Goal: Task Accomplishment & Management: Manage account settings

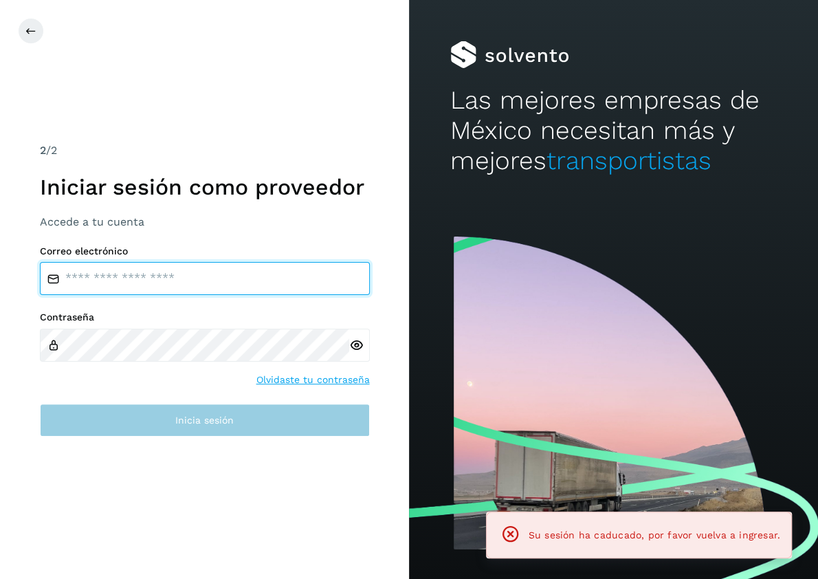
type input "**********"
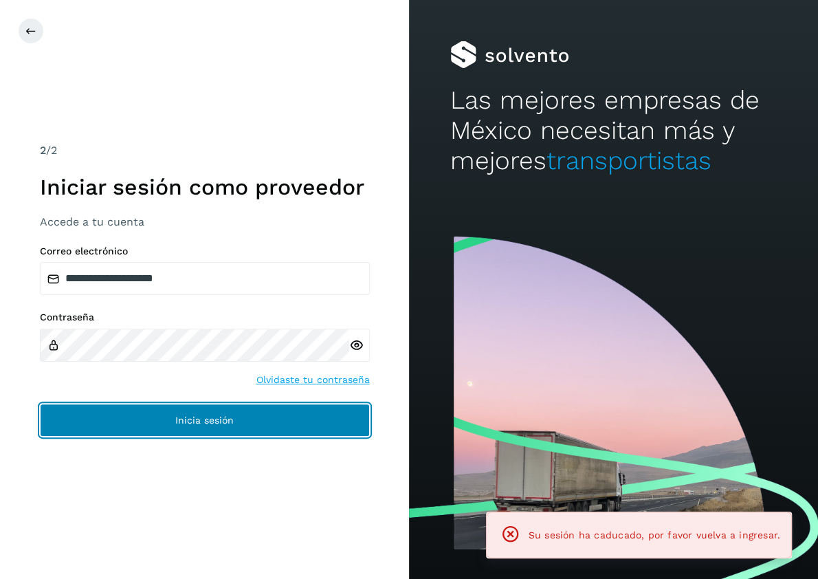
click at [202, 418] on span "Inicia sesión" at bounding box center [204, 420] width 58 height 10
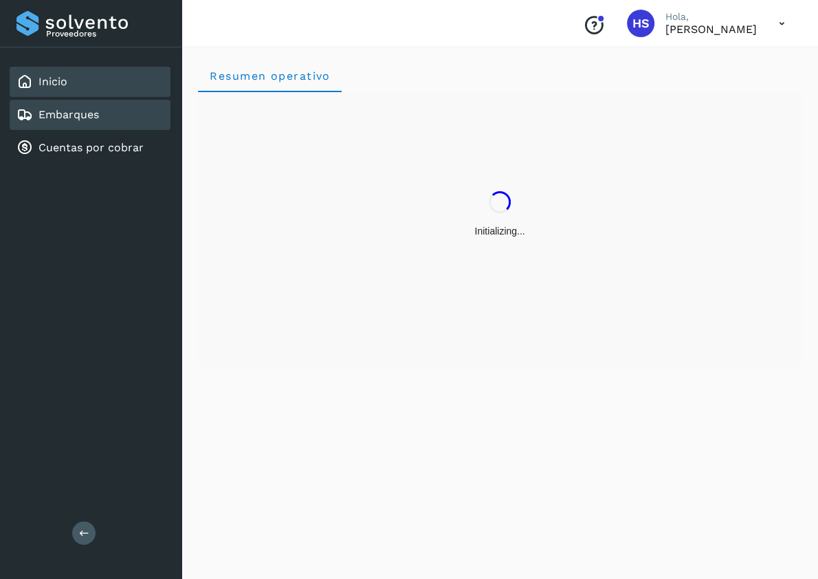
click at [70, 117] on link "Embarques" at bounding box center [68, 114] width 60 height 13
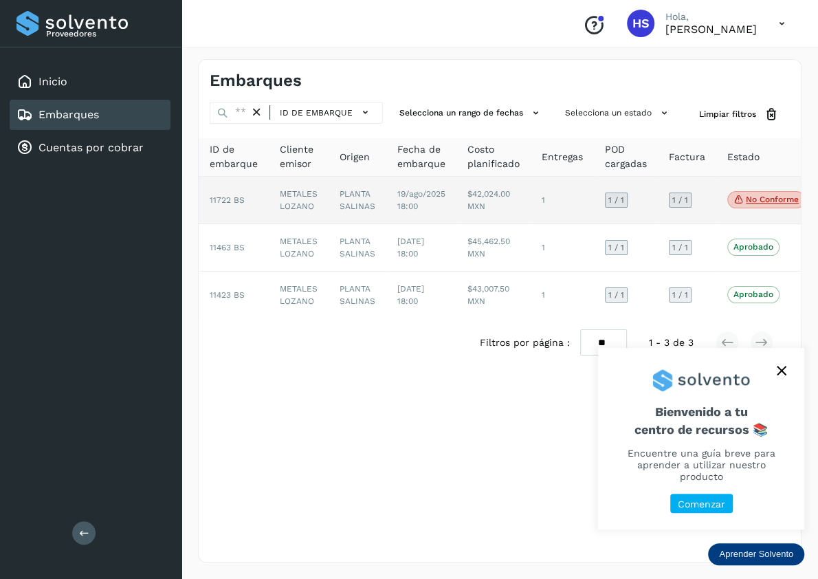
click at [453, 198] on td "19/ago/2025 18:00" at bounding box center [421, 200] width 70 height 47
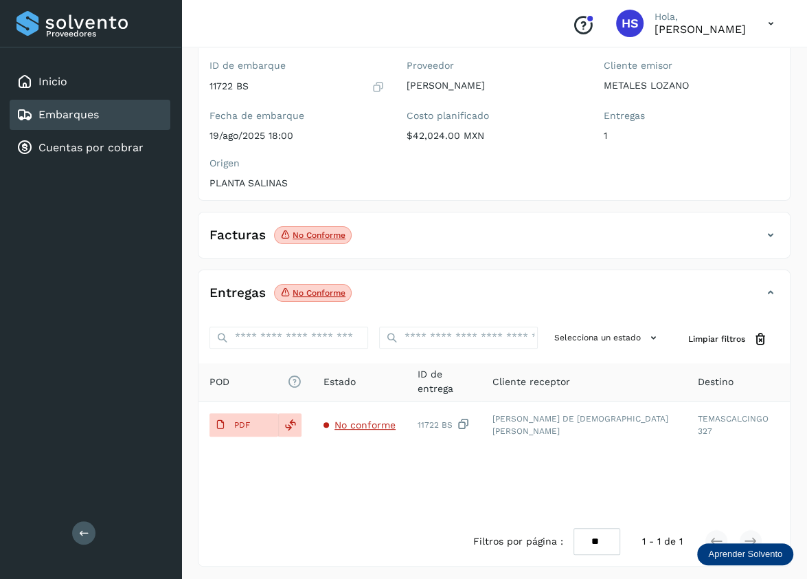
scroll to position [119, 0]
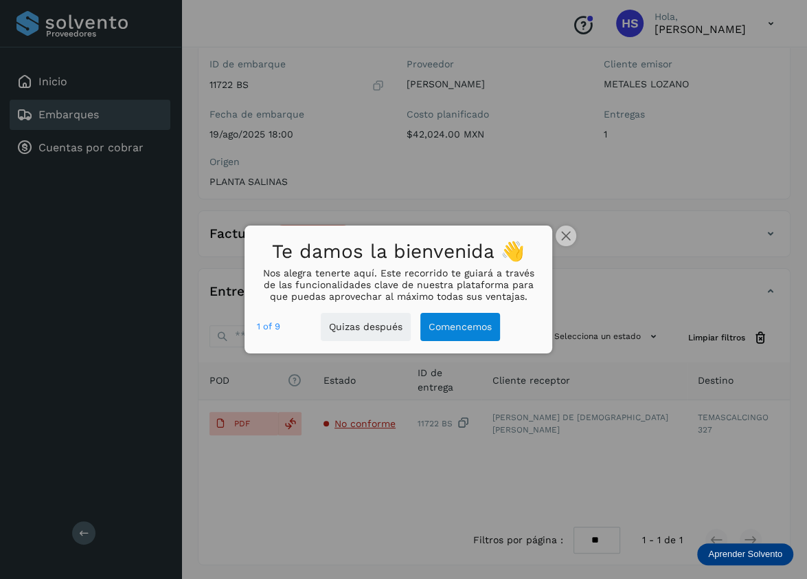
click at [592, 315] on div at bounding box center [403, 289] width 807 height 579
click at [572, 236] on button "close," at bounding box center [566, 235] width 21 height 21
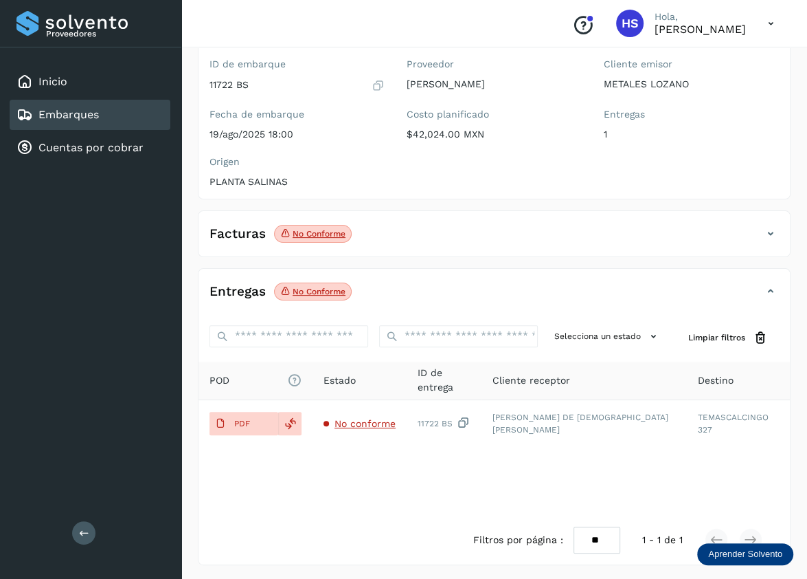
click at [321, 232] on p "No conforme" at bounding box center [319, 234] width 53 height 10
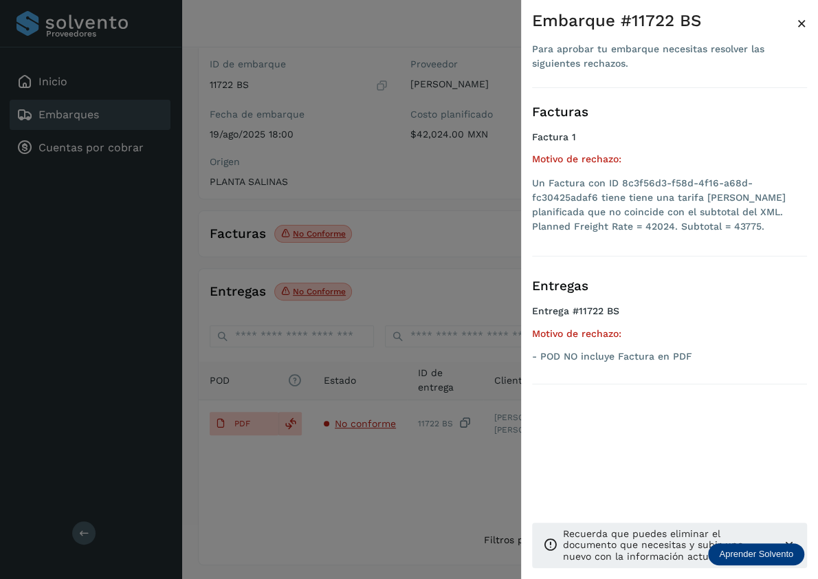
click at [321, 232] on div at bounding box center [409, 289] width 818 height 579
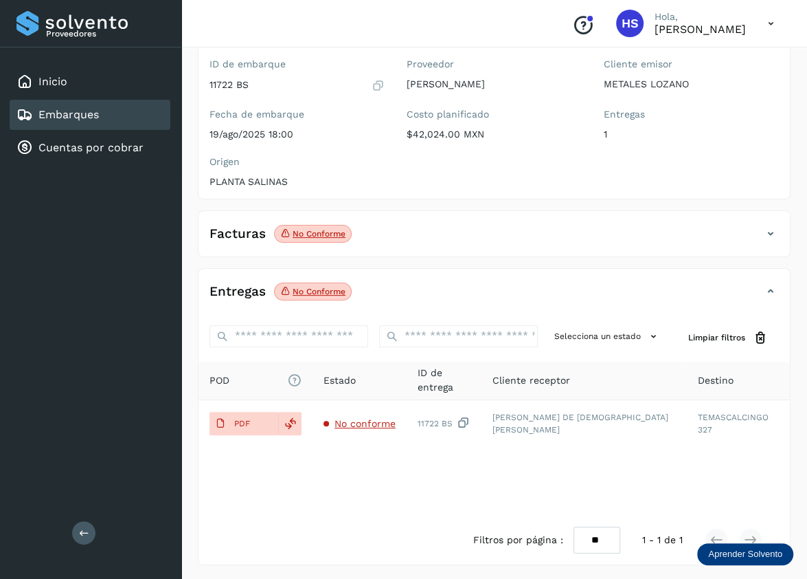
click at [327, 231] on p "No conforme" at bounding box center [319, 234] width 53 height 10
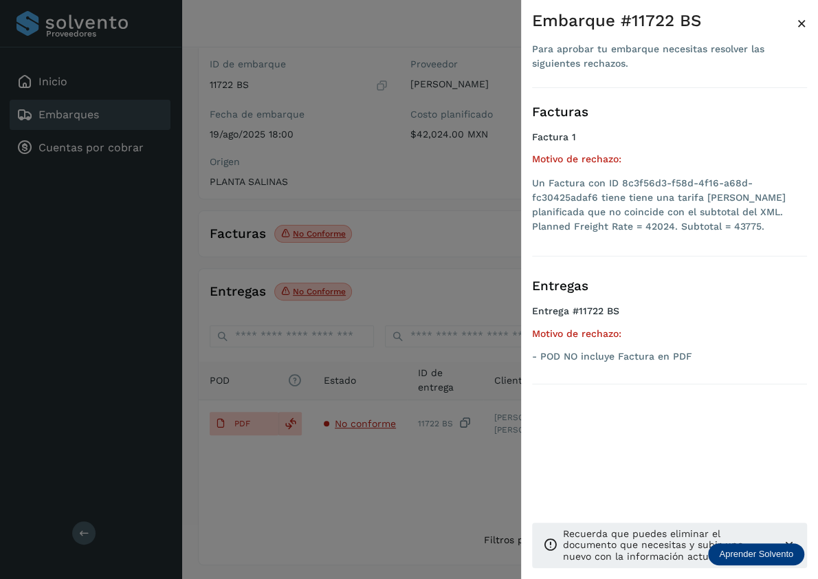
click at [293, 238] on div at bounding box center [409, 289] width 818 height 579
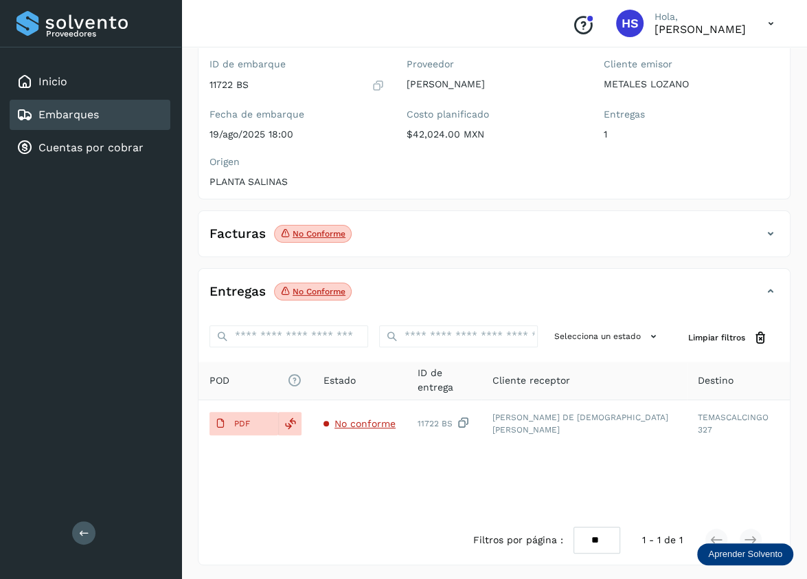
click at [772, 229] on icon at bounding box center [771, 233] width 16 height 16
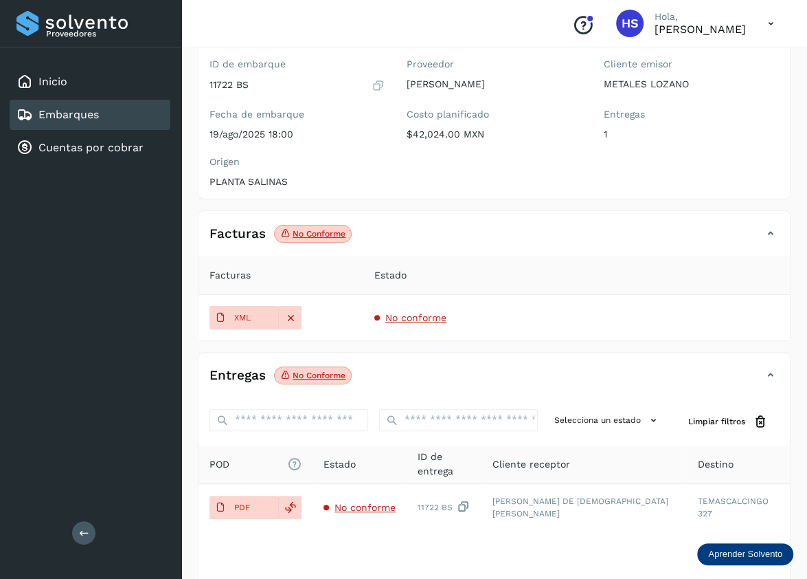
click at [769, 230] on icon at bounding box center [771, 233] width 16 height 16
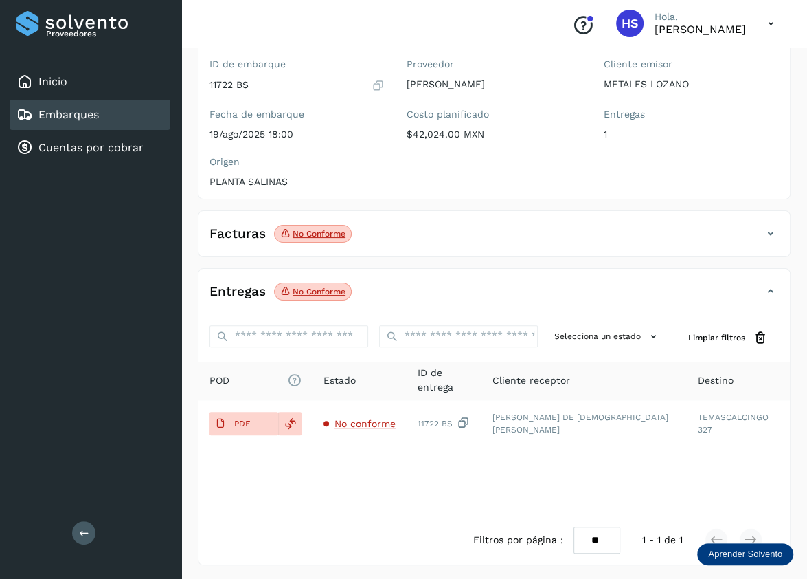
click at [769, 230] on icon at bounding box center [771, 233] width 16 height 16
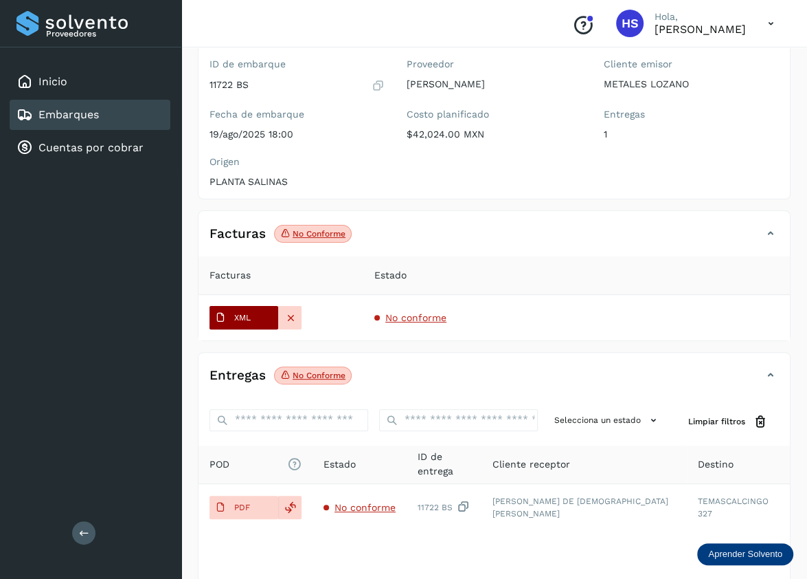
click at [261, 324] on button "XML" at bounding box center [244, 317] width 69 height 23
click at [651, 178] on div "ID de embarque 11722 BS Fecha de embarque 19/ago/2025 18:00 Proveedor [PERSON_N…" at bounding box center [495, 126] width 592 height 146
click at [414, 320] on span "No conforme" at bounding box center [416, 317] width 61 height 11
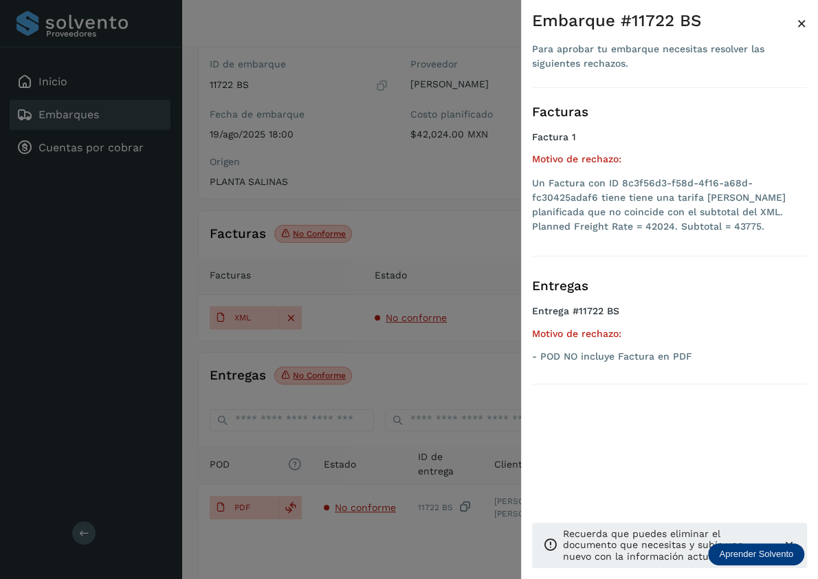
click at [361, 357] on div at bounding box center [409, 289] width 818 height 579
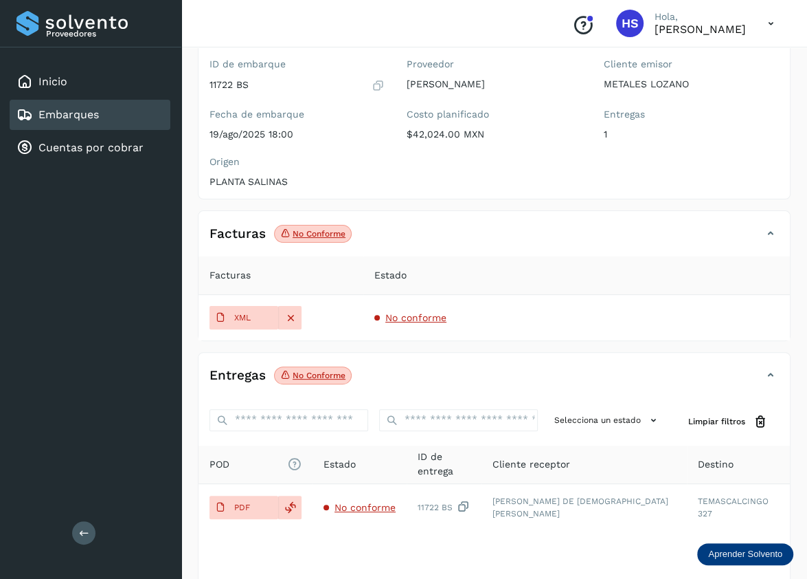
click at [311, 234] on p "No conforme" at bounding box center [319, 234] width 53 height 10
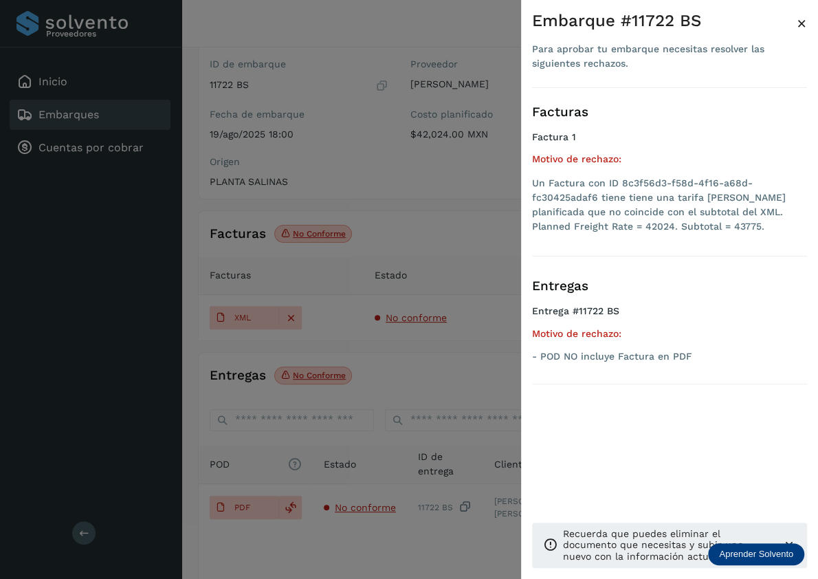
click at [311, 234] on div at bounding box center [409, 289] width 818 height 579
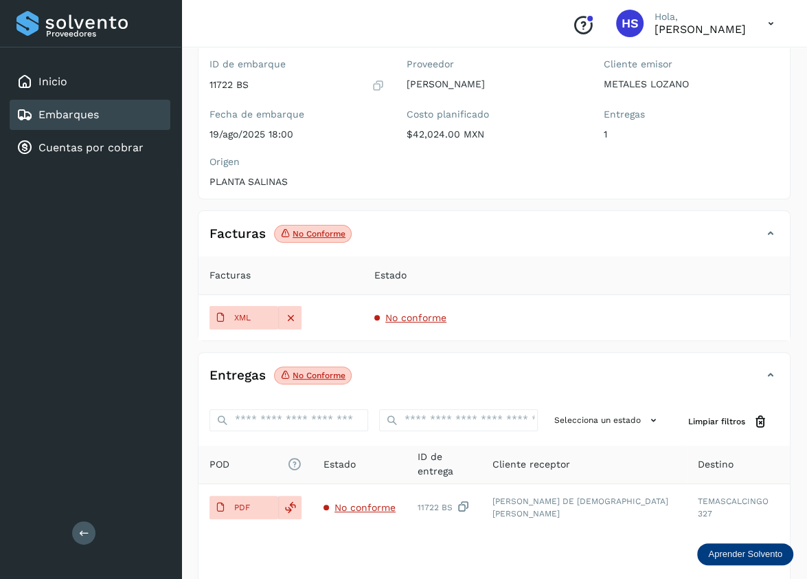
click at [768, 228] on icon at bounding box center [771, 233] width 16 height 16
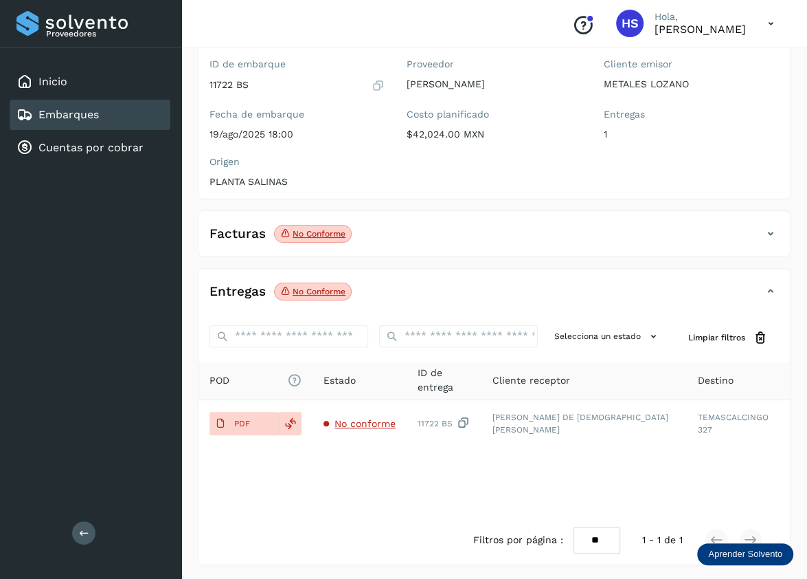
click at [768, 230] on icon at bounding box center [771, 233] width 16 height 16
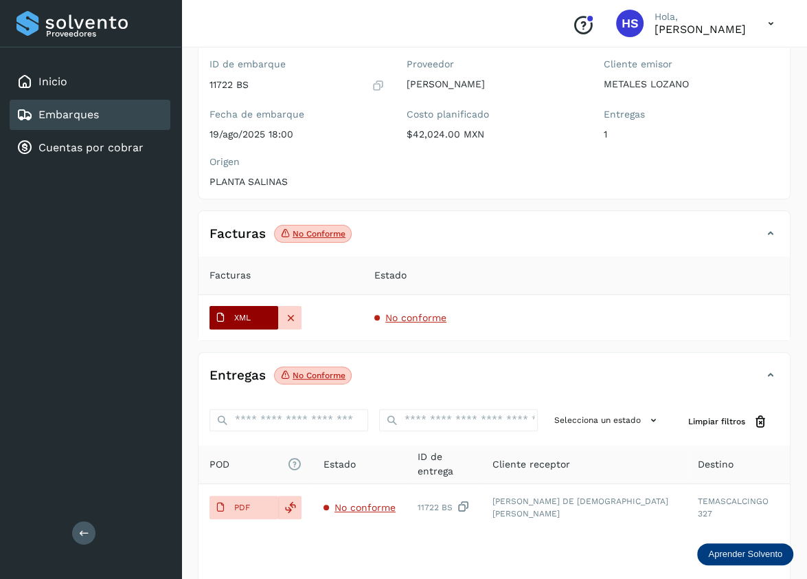
click at [253, 321] on span "XML" at bounding box center [233, 317] width 47 height 22
click at [425, 315] on span "No conforme" at bounding box center [416, 317] width 61 height 11
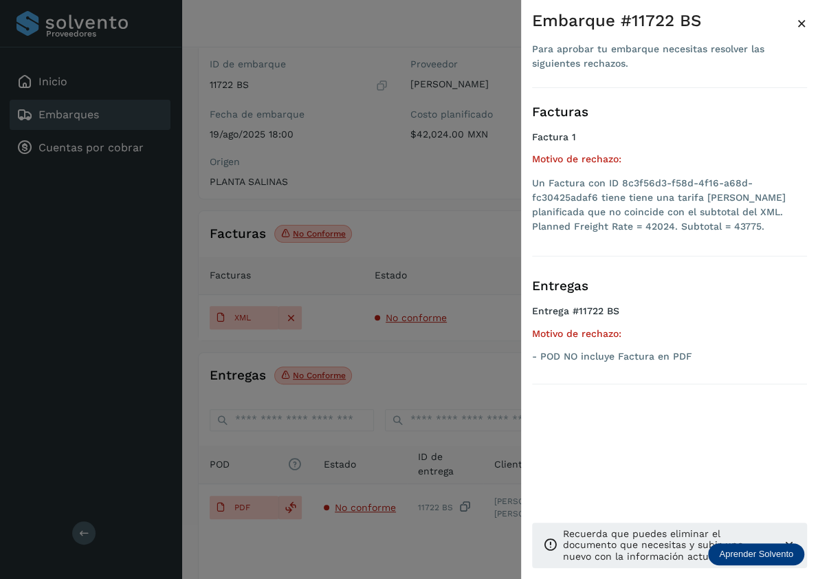
click at [425, 315] on div at bounding box center [409, 289] width 818 height 579
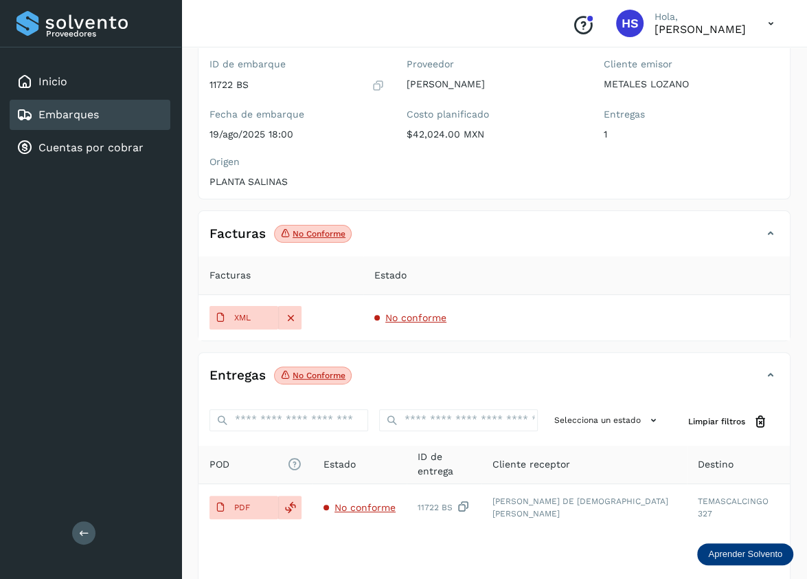
click at [243, 379] on h4 "Entregas" at bounding box center [238, 376] width 56 height 16
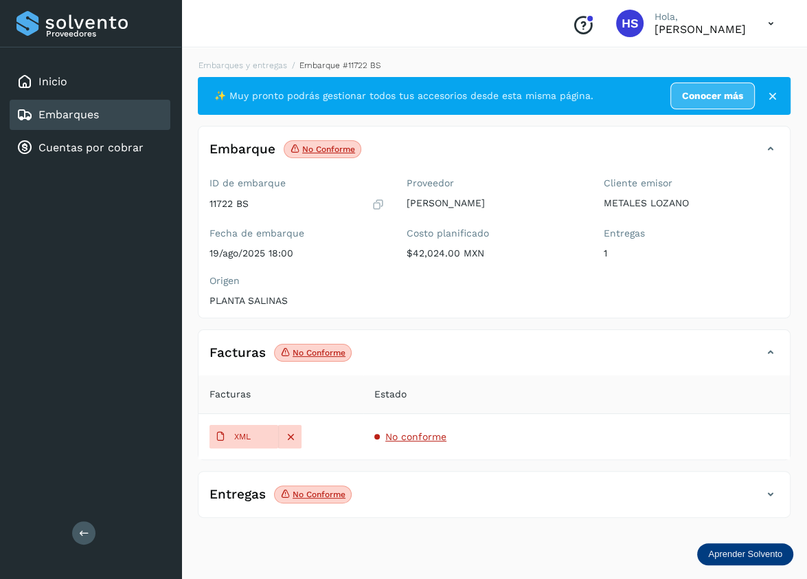
scroll to position [0, 0]
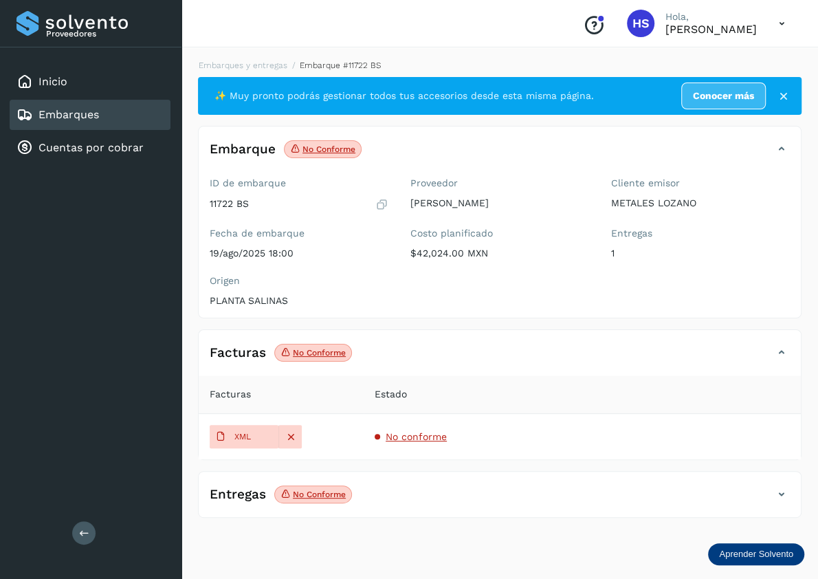
click at [783, 350] on icon at bounding box center [781, 352] width 16 height 16
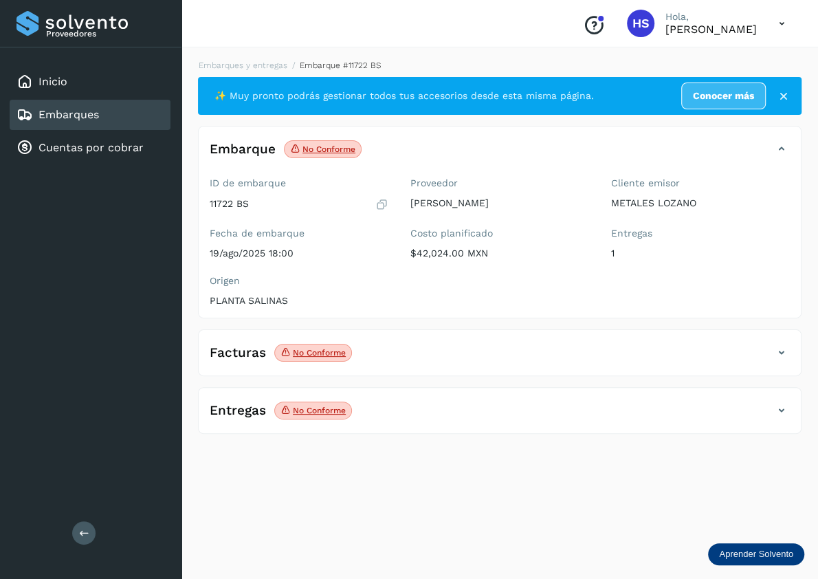
click at [783, 350] on icon at bounding box center [781, 352] width 16 height 16
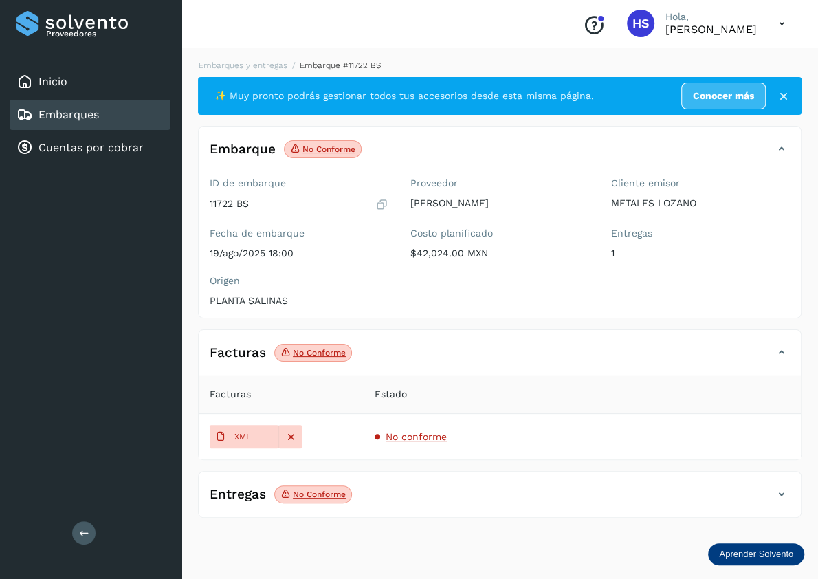
click at [778, 147] on icon at bounding box center [781, 149] width 16 height 16
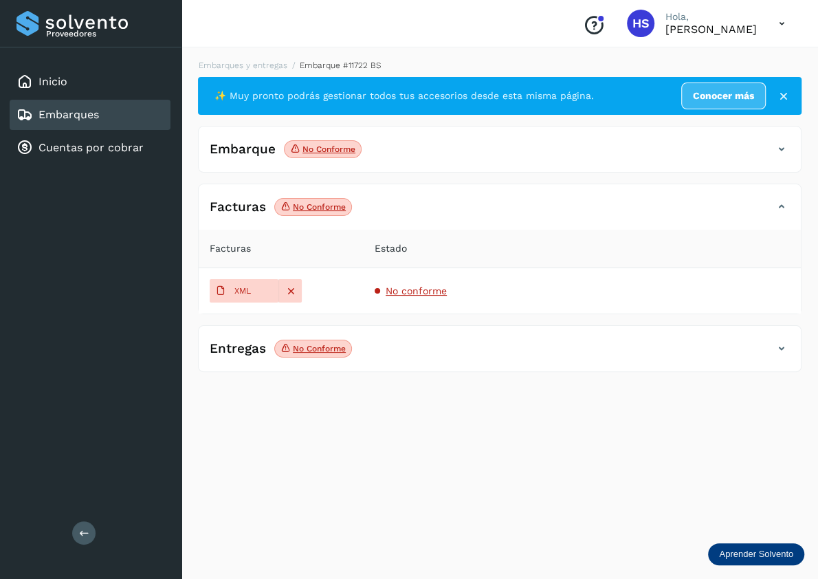
click at [778, 147] on icon at bounding box center [781, 149] width 16 height 16
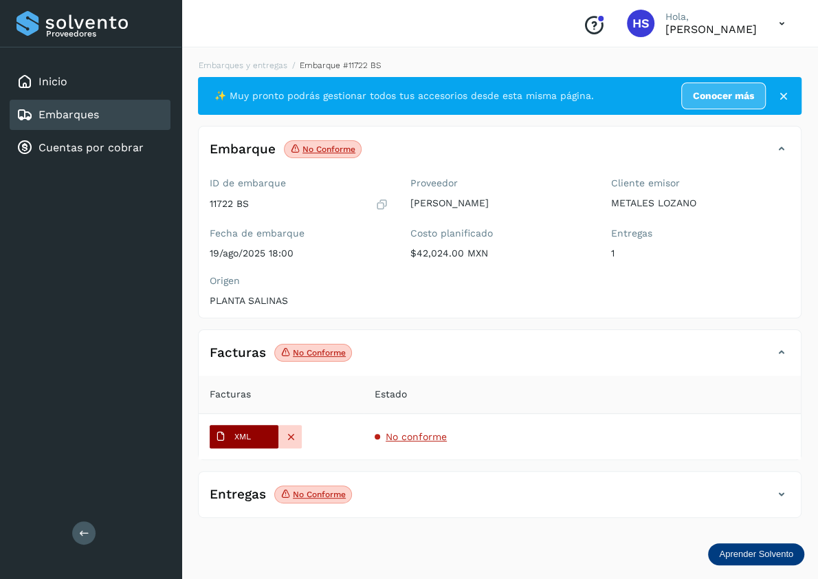
click at [241, 434] on p "XML" at bounding box center [242, 437] width 16 height 10
click at [700, 428] on td "No conforme" at bounding box center [582, 436] width 437 height 45
click at [411, 436] on span "No conforme" at bounding box center [416, 436] width 61 height 11
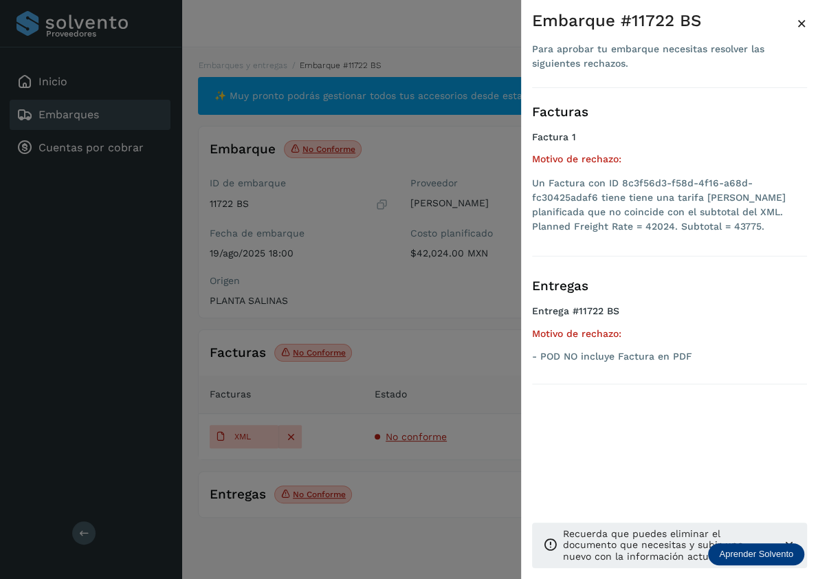
click at [411, 436] on div at bounding box center [409, 289] width 818 height 579
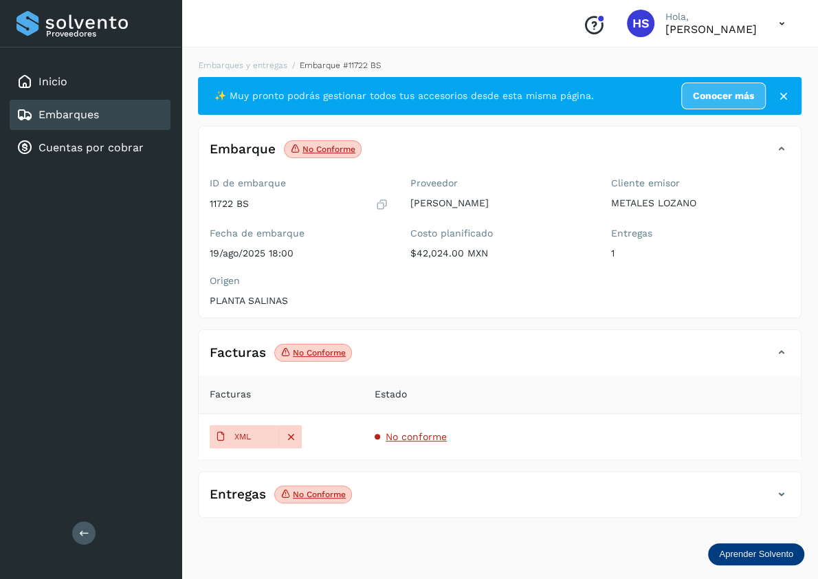
click at [790, 345] on div "Facturas No conforme" at bounding box center [500, 358] width 602 height 34
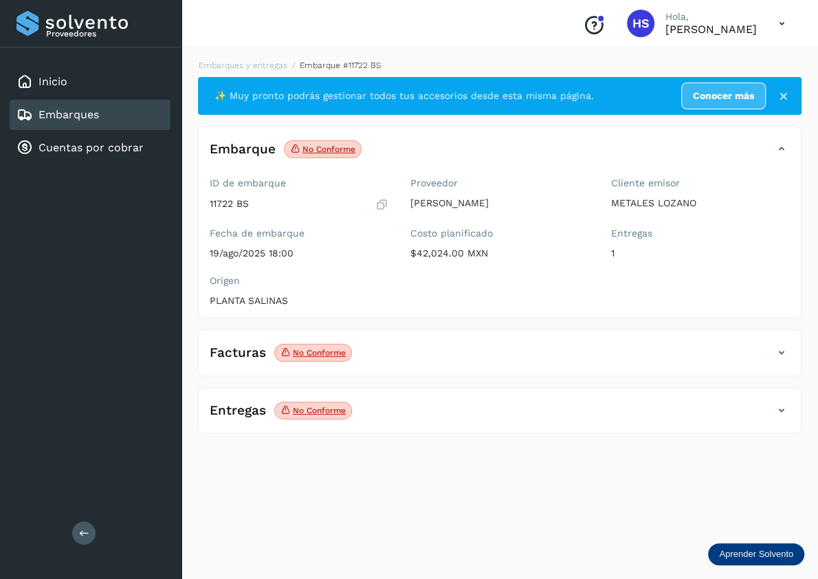
click at [784, 409] on icon at bounding box center [781, 410] width 16 height 16
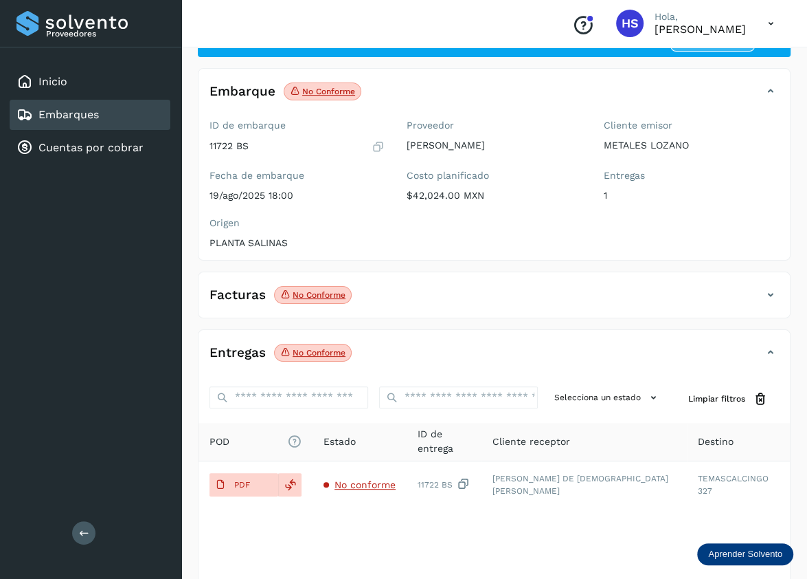
scroll to position [119, 0]
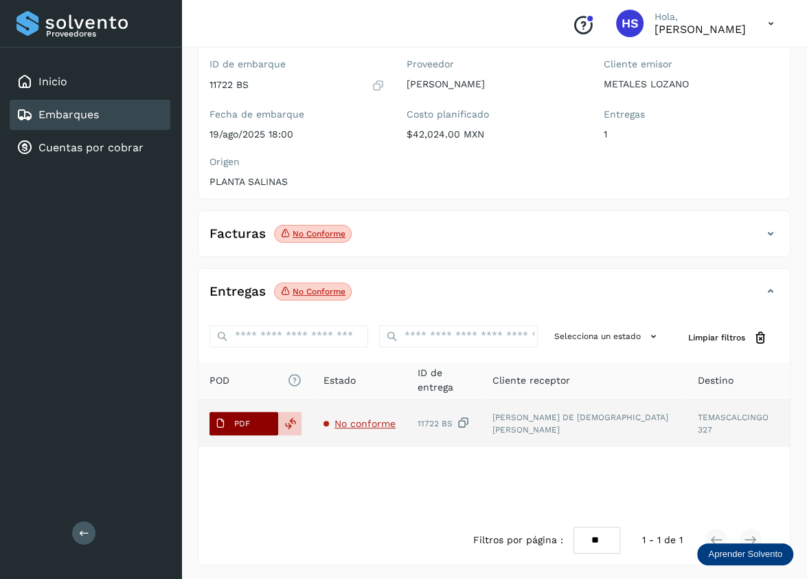
click at [249, 421] on p "PDF" at bounding box center [242, 423] width 16 height 10
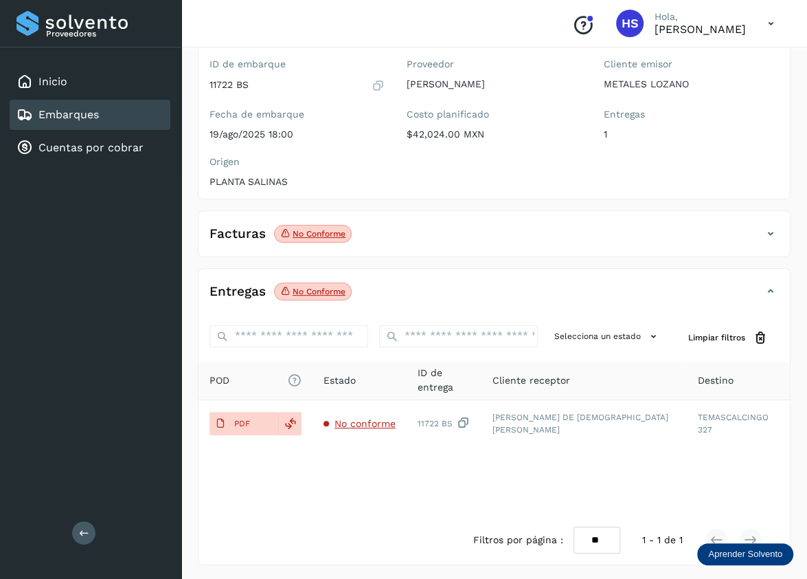
click at [313, 234] on p "No conforme" at bounding box center [319, 234] width 53 height 10
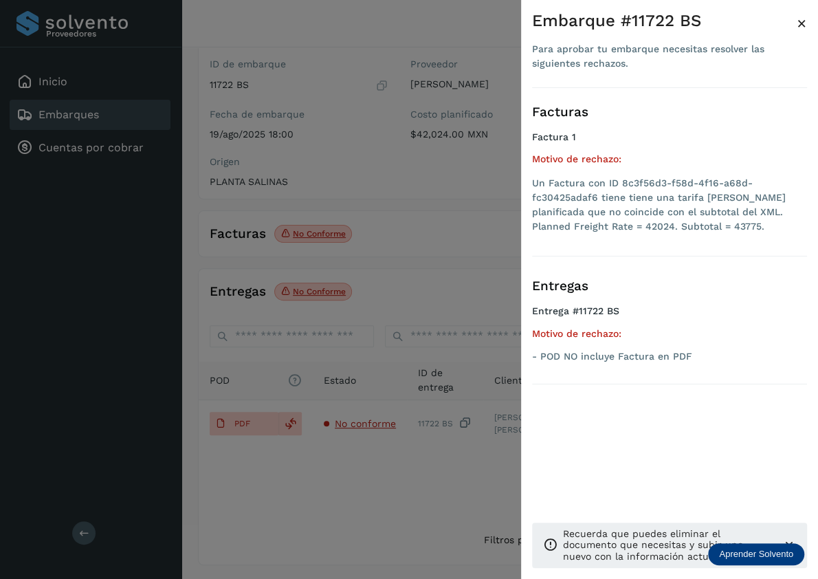
click at [313, 234] on div at bounding box center [409, 289] width 818 height 579
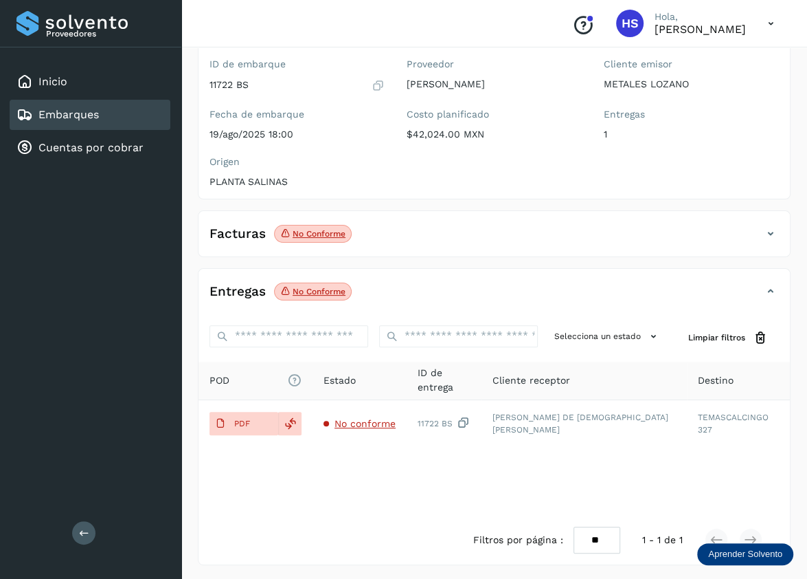
click at [774, 229] on icon at bounding box center [771, 233] width 16 height 16
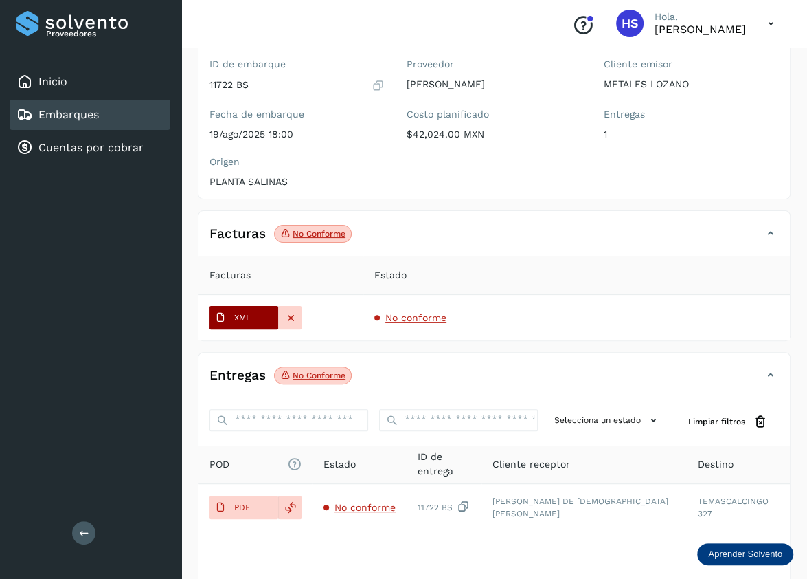
click at [221, 315] on icon at bounding box center [220, 317] width 11 height 11
click at [273, 314] on button "XML" at bounding box center [244, 317] width 69 height 23
click at [289, 319] on icon at bounding box center [290, 317] width 12 height 12
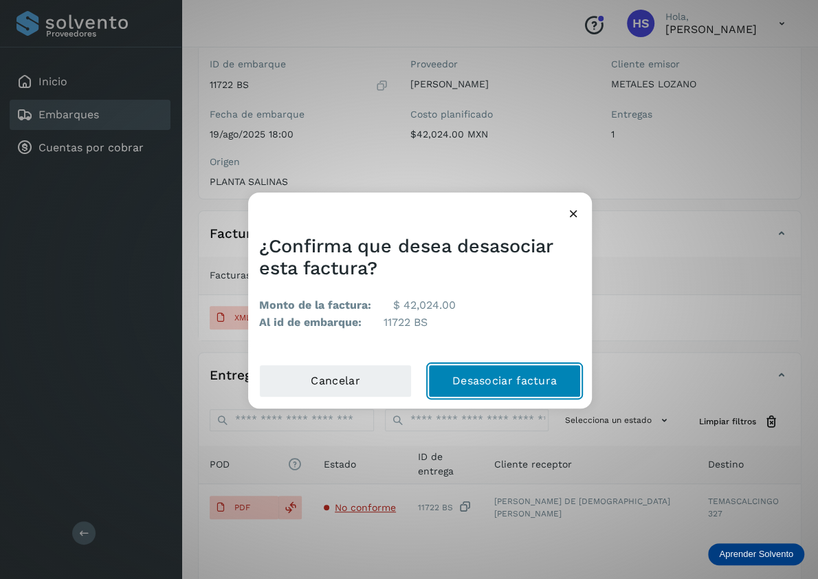
click at [467, 375] on button "Desasociar factura" at bounding box center [504, 380] width 153 height 33
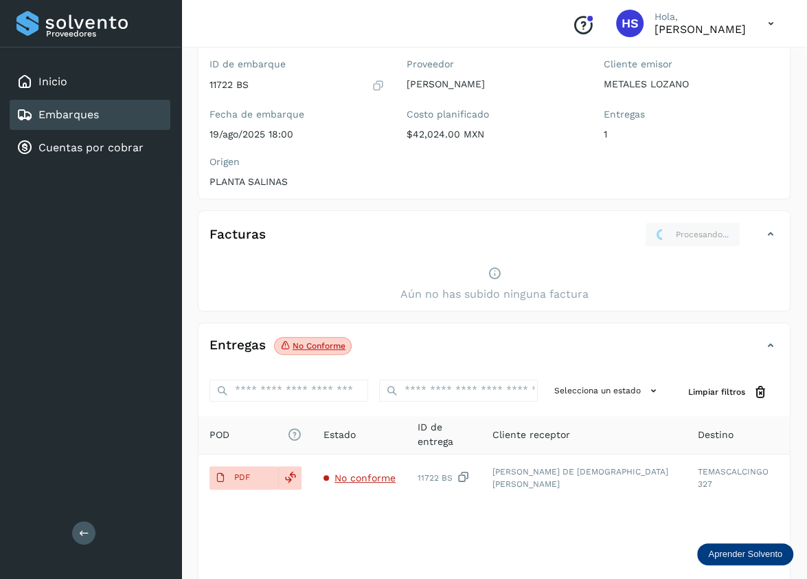
click at [768, 227] on icon at bounding box center [771, 234] width 16 height 16
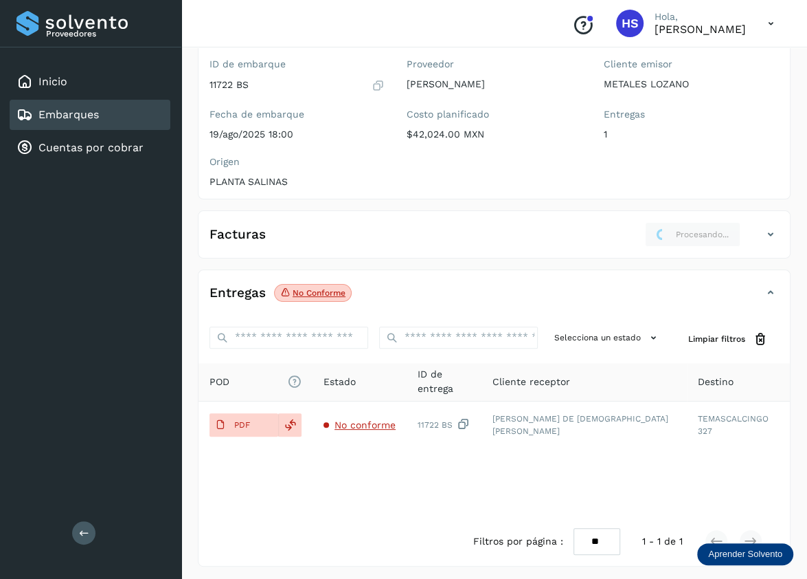
click at [770, 234] on icon at bounding box center [771, 234] width 16 height 16
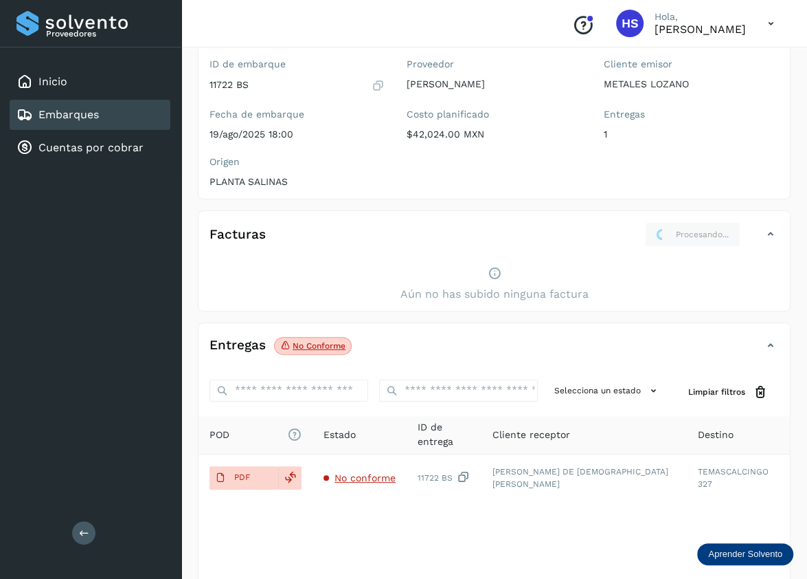
click at [247, 233] on h4 "Facturas" at bounding box center [238, 235] width 56 height 16
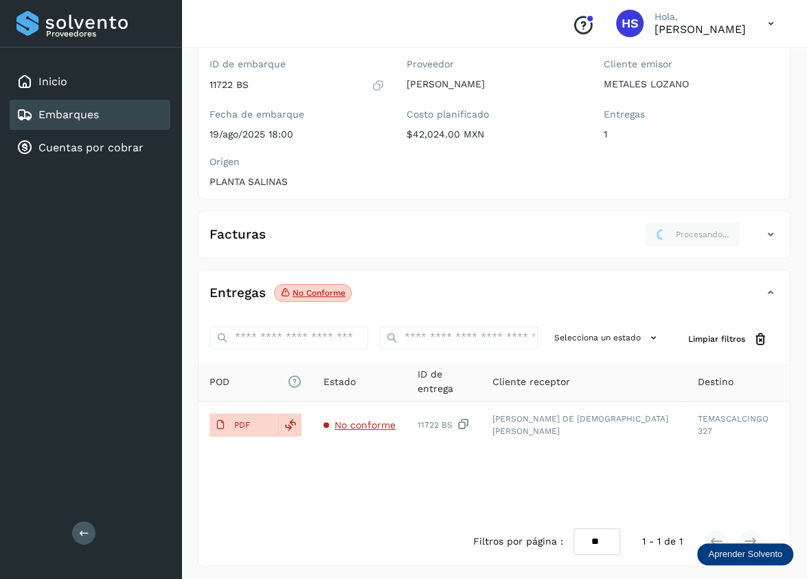
click at [768, 231] on icon at bounding box center [771, 234] width 16 height 16
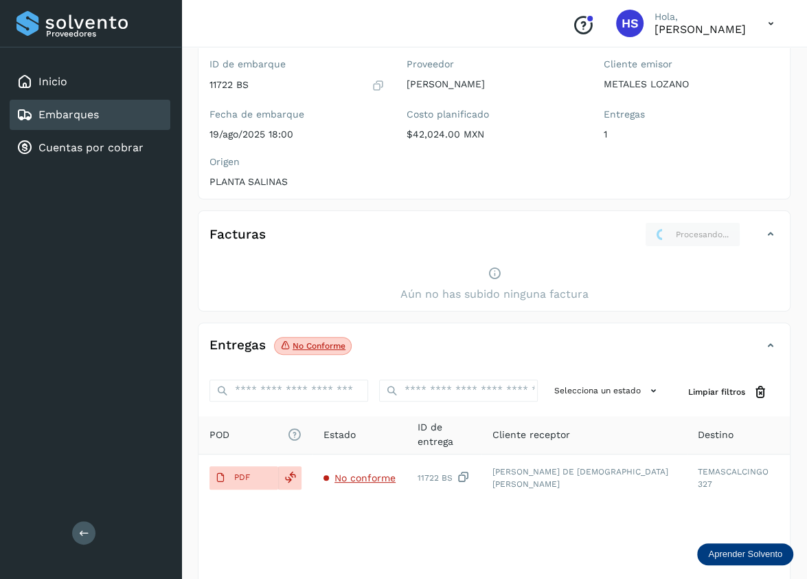
click at [493, 270] on icon at bounding box center [495, 273] width 14 height 14
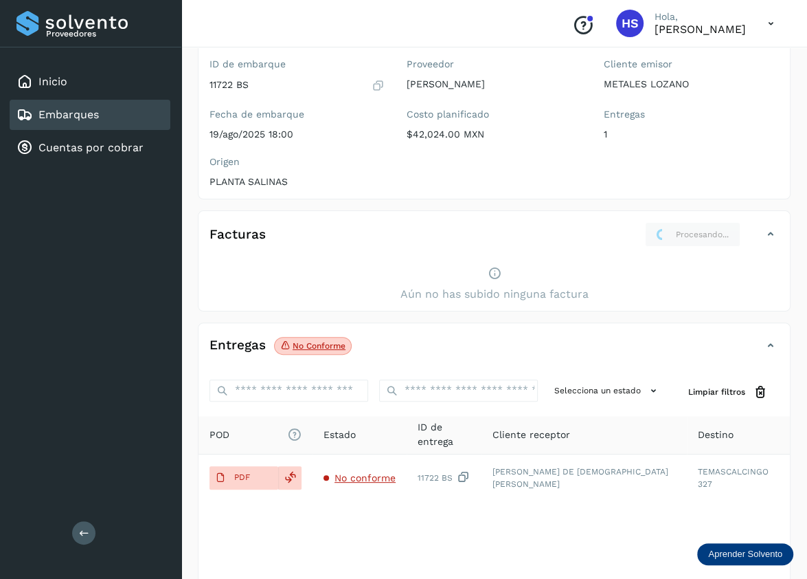
click at [493, 270] on icon at bounding box center [495, 273] width 14 height 14
click at [223, 229] on h4 "Facturas" at bounding box center [238, 235] width 56 height 16
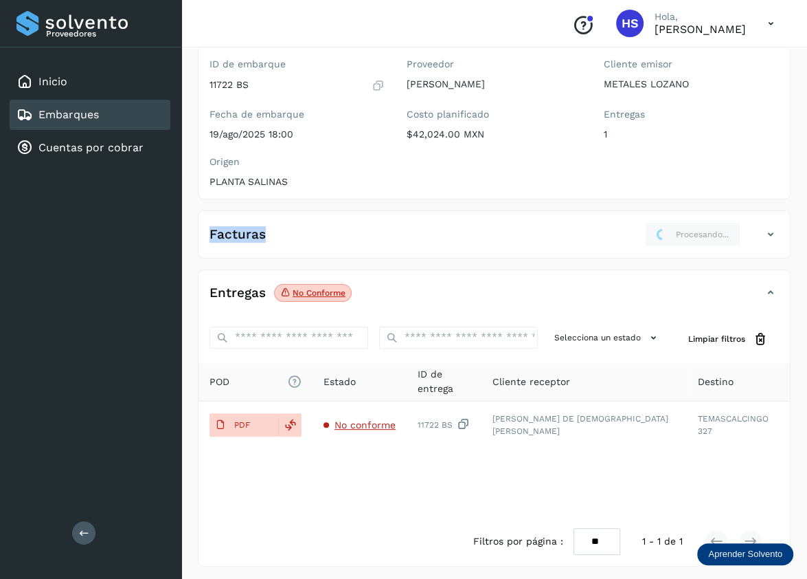
click at [223, 229] on h4 "Facturas" at bounding box center [238, 235] width 56 height 16
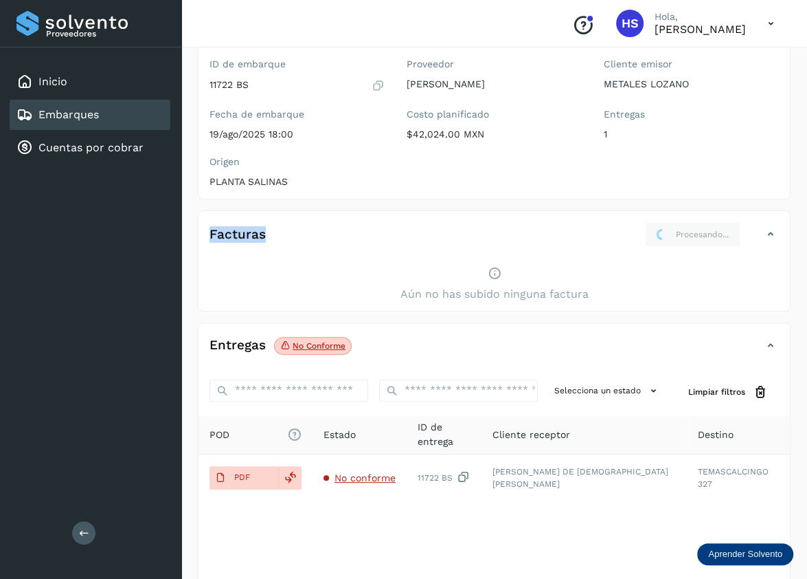
click at [223, 229] on h4 "Facturas" at bounding box center [238, 235] width 56 height 16
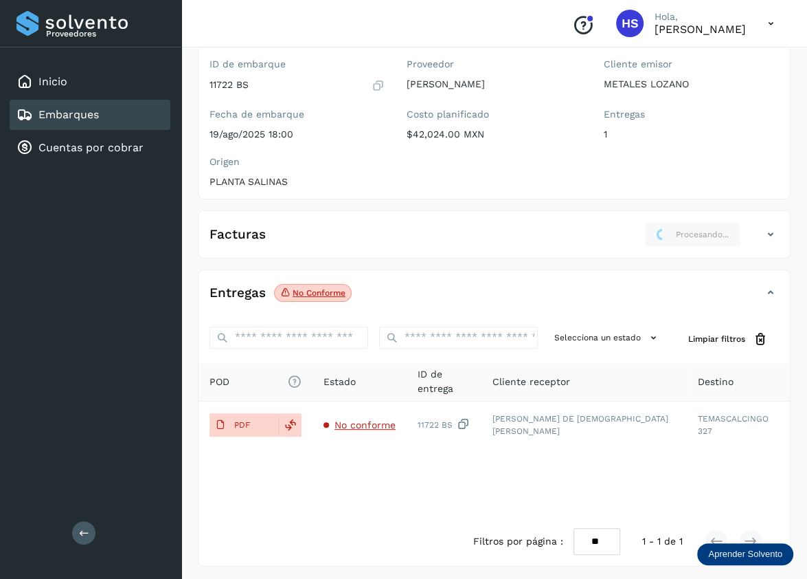
click at [768, 231] on icon at bounding box center [771, 234] width 16 height 16
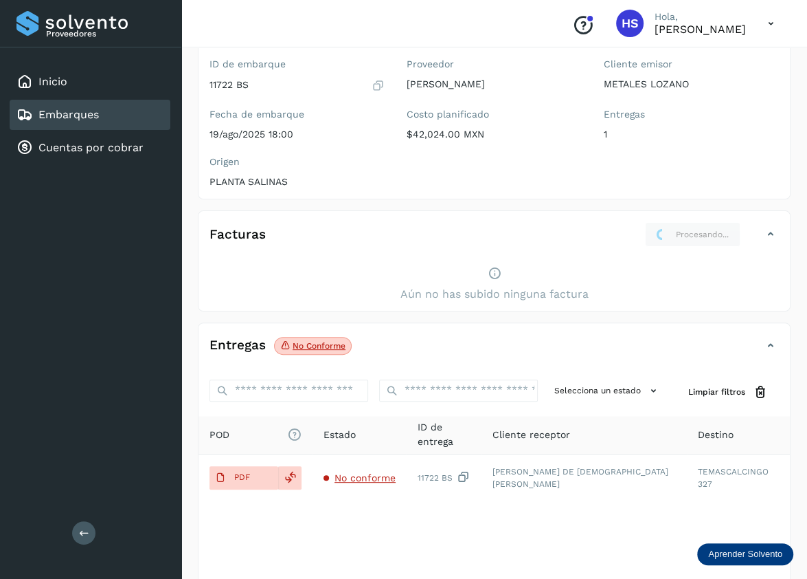
click at [241, 235] on h4 "Facturas" at bounding box center [238, 235] width 56 height 16
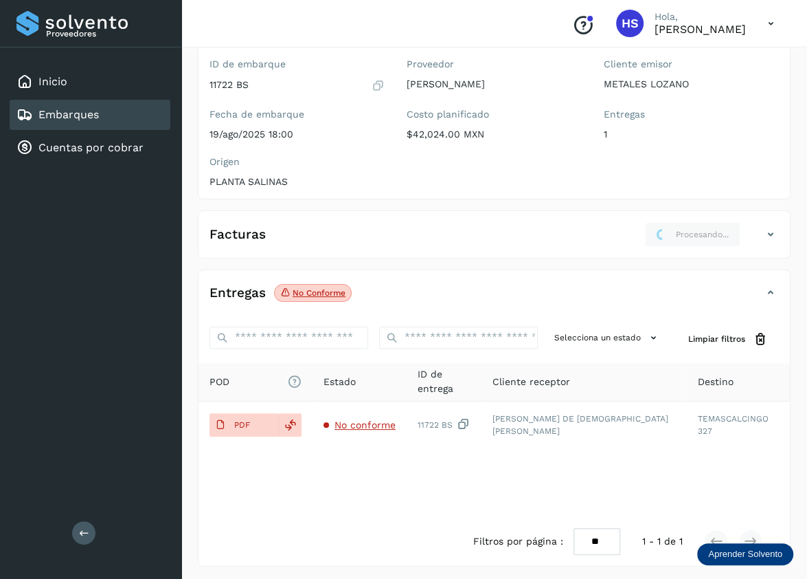
click at [241, 235] on h4 "Facturas" at bounding box center [238, 235] width 56 height 16
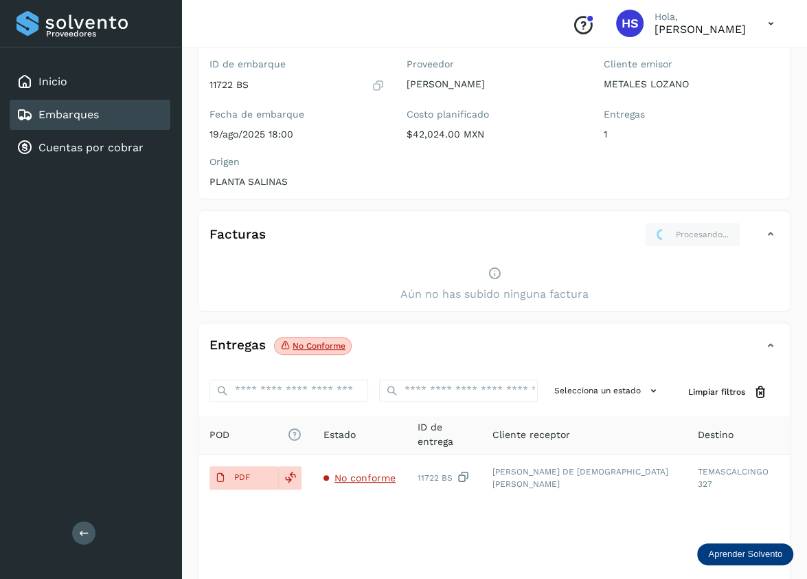
click at [241, 235] on h4 "Facturas" at bounding box center [238, 235] width 56 height 16
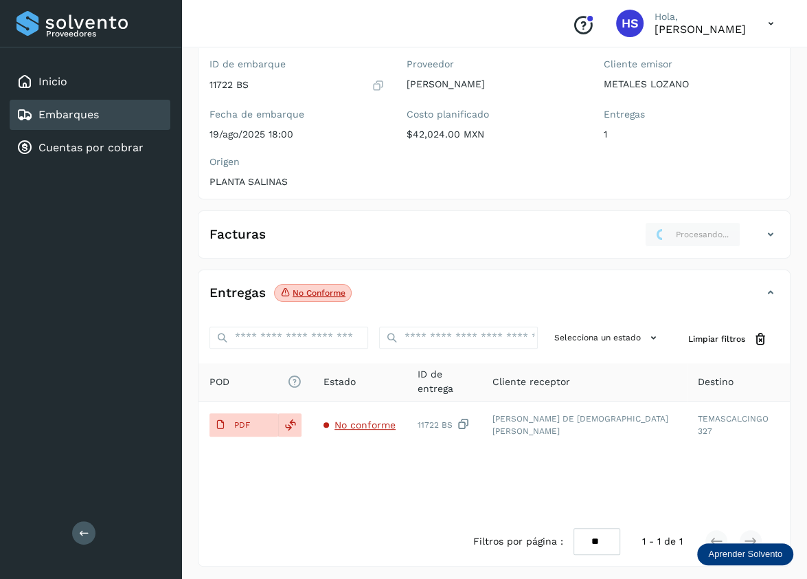
click at [245, 292] on h4 "Entregas" at bounding box center [238, 293] width 56 height 16
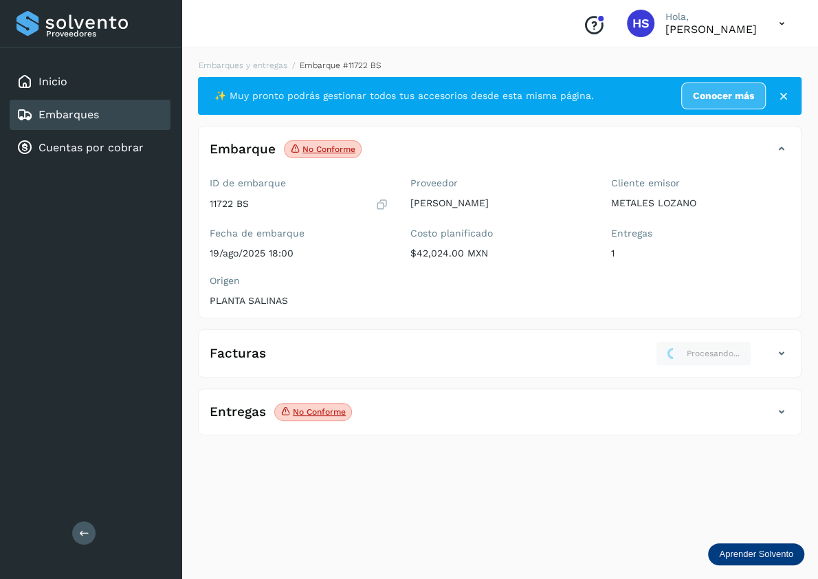
click at [781, 353] on icon at bounding box center [781, 353] width 16 height 16
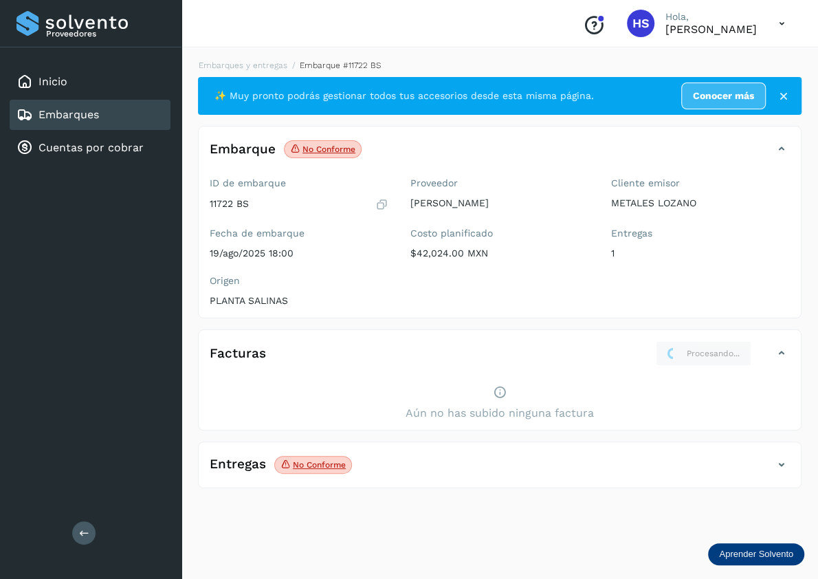
click at [234, 353] on h4 "Facturas" at bounding box center [238, 354] width 56 height 16
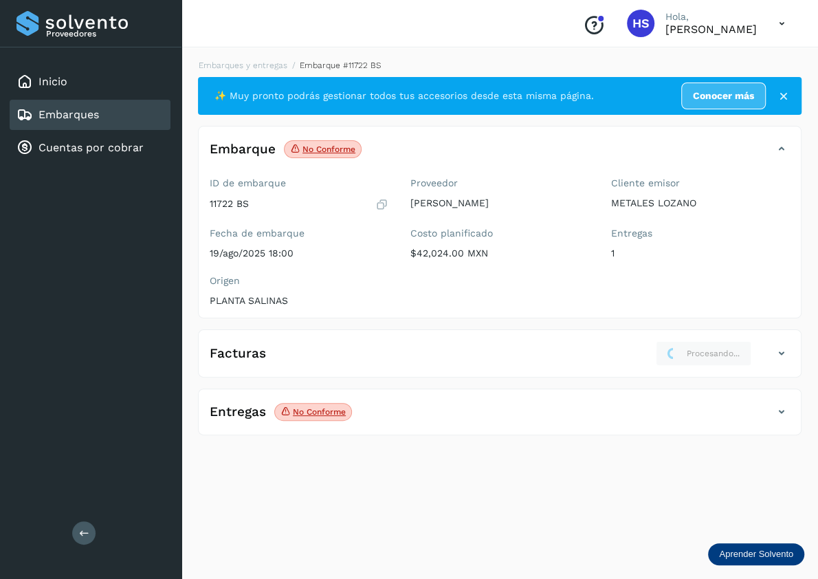
click at [781, 408] on icon at bounding box center [781, 411] width 16 height 16
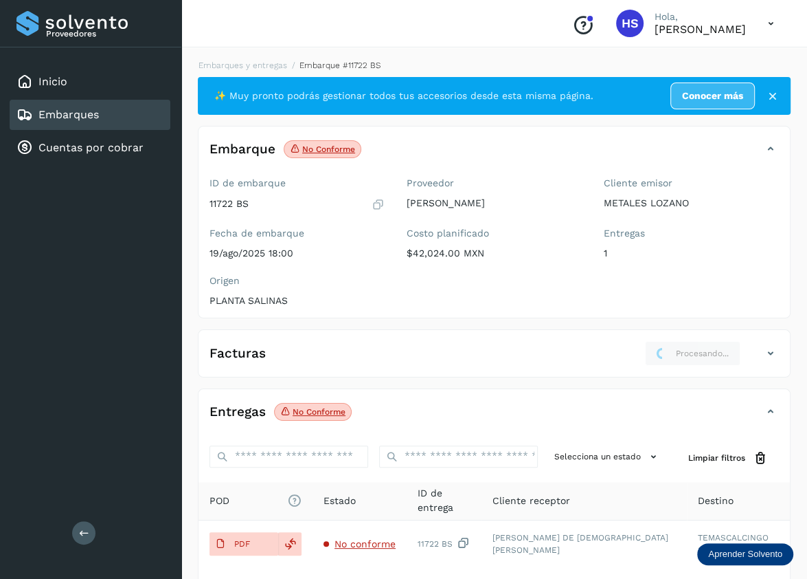
scroll to position [120, 0]
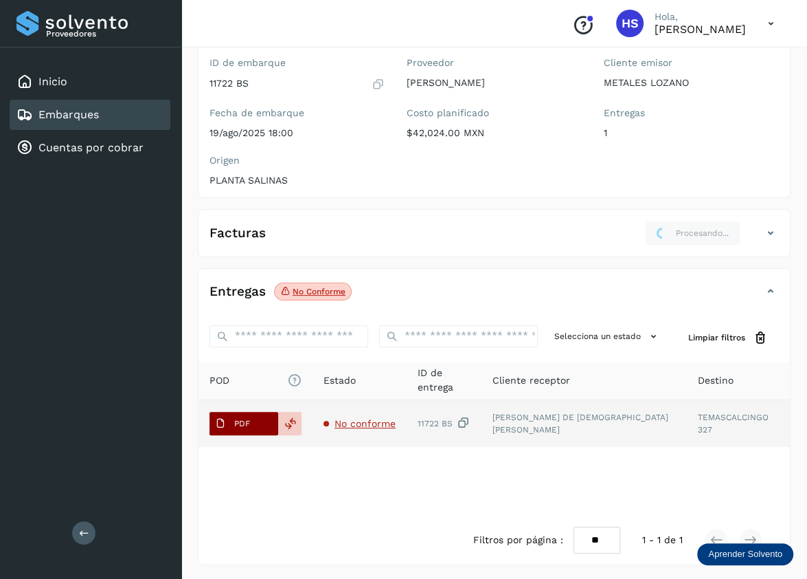
click at [257, 421] on button "PDF" at bounding box center [244, 423] width 69 height 23
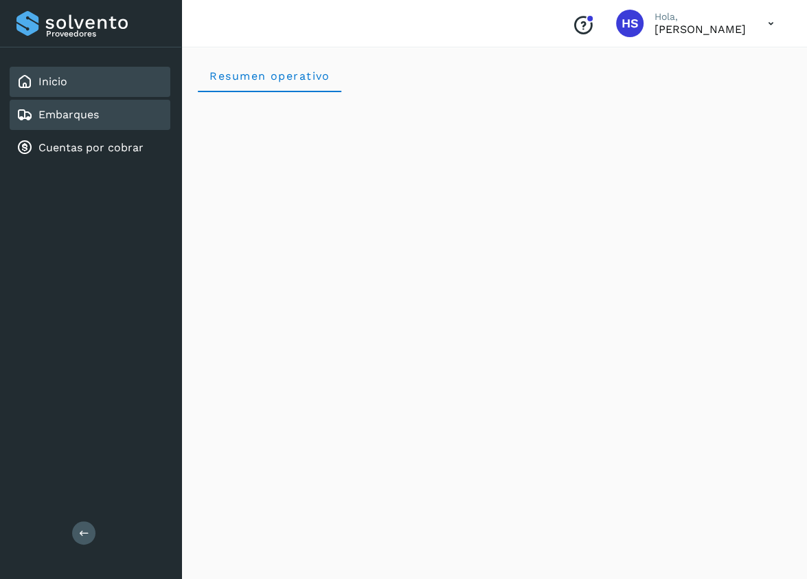
click at [76, 119] on link "Embarques" at bounding box center [68, 114] width 60 height 13
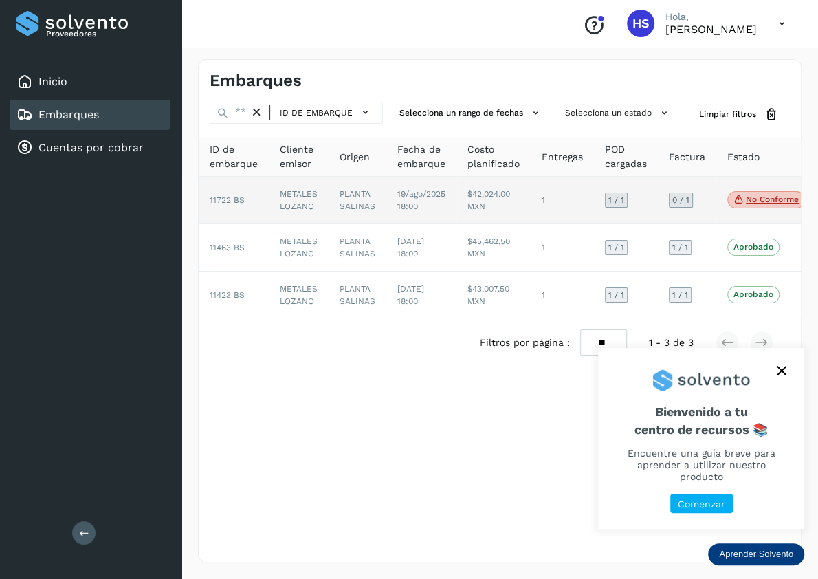
click at [460, 194] on td "$42,024.00 MXN" at bounding box center [493, 200] width 74 height 47
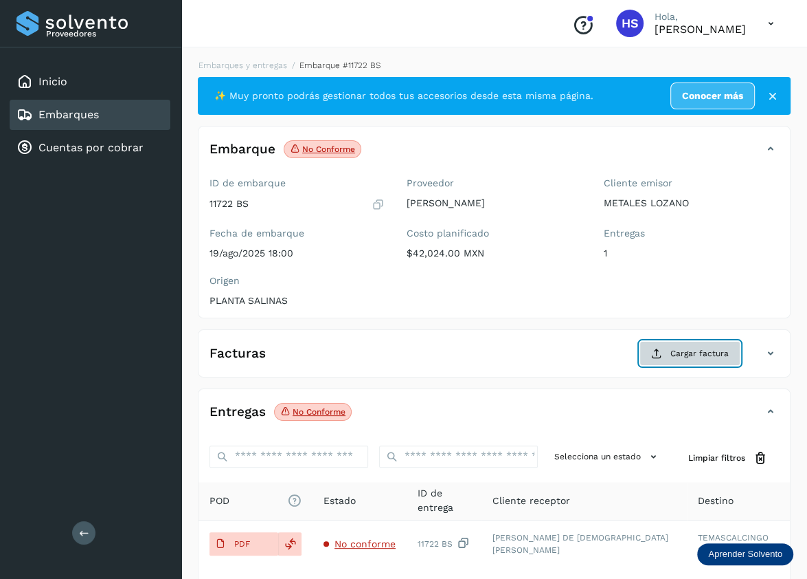
click at [704, 351] on span "Cargar factura" at bounding box center [700, 353] width 58 height 12
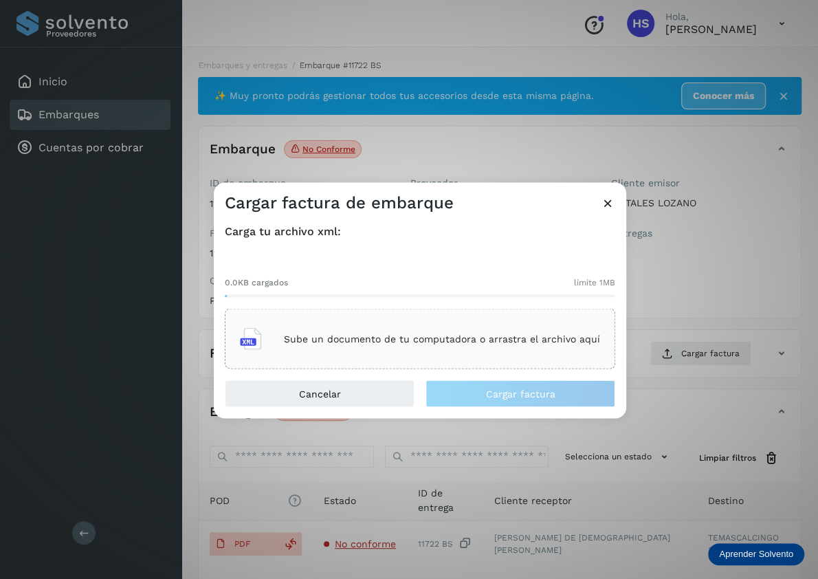
click at [262, 337] on icon at bounding box center [251, 339] width 22 height 22
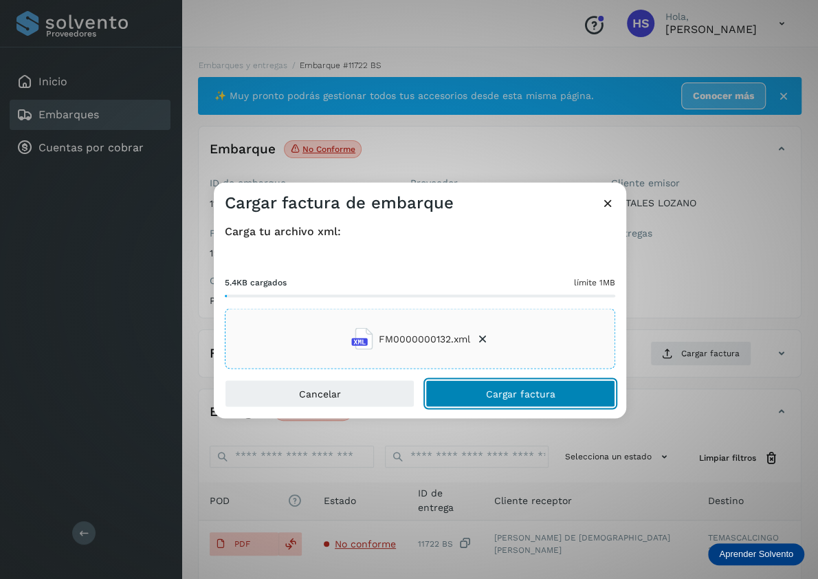
click at [527, 396] on span "Cargar factura" at bounding box center [520, 394] width 69 height 10
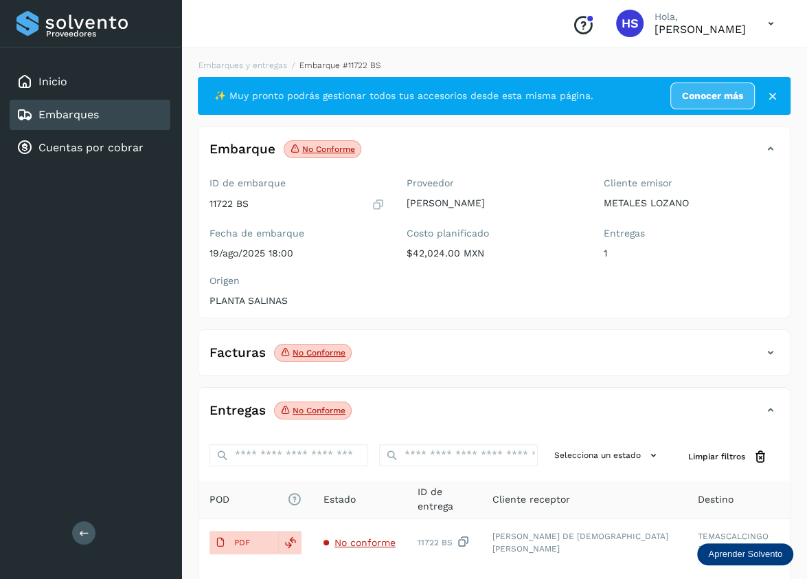
click at [769, 349] on icon at bounding box center [771, 352] width 16 height 16
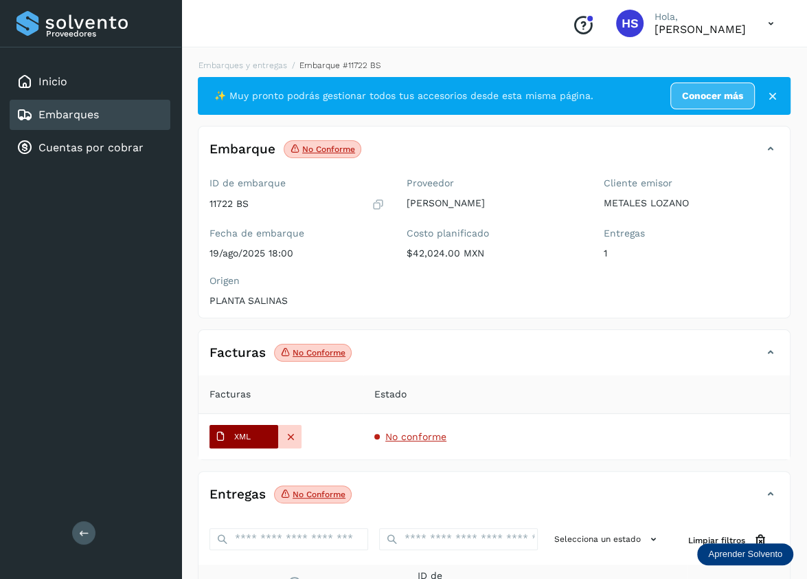
click at [241, 443] on span "XML" at bounding box center [233, 436] width 47 height 22
click at [382, 306] on div "Origen PLANTA SALINAS" at bounding box center [297, 293] width 197 height 48
click at [501, 407] on th "Estado" at bounding box center [577, 394] width 427 height 38
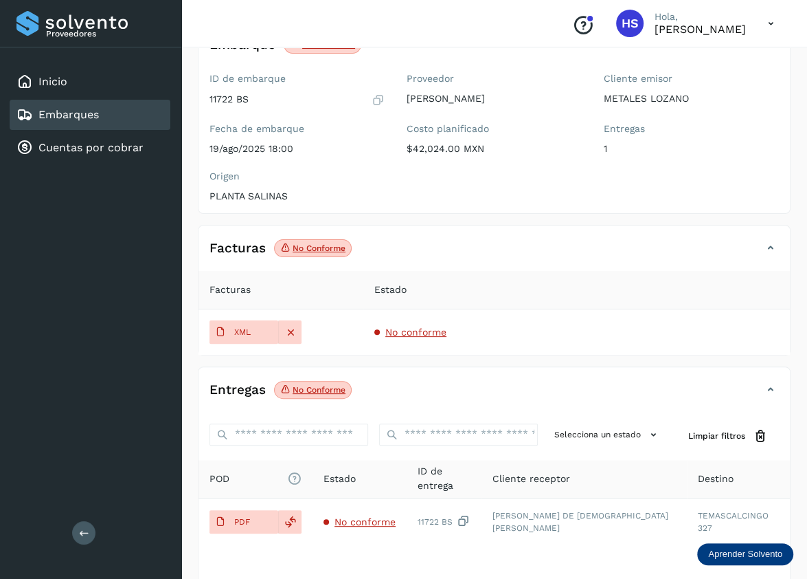
scroll to position [203, 0]
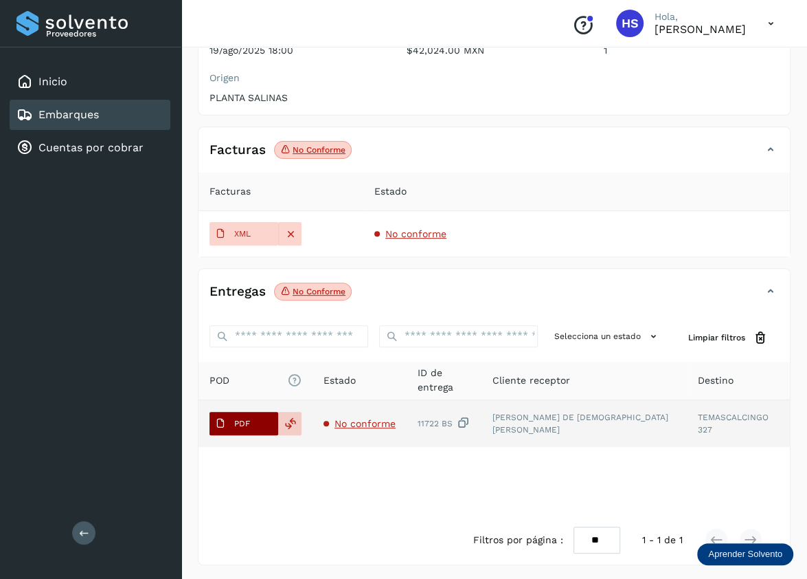
click at [236, 419] on p "PDF" at bounding box center [242, 423] width 16 height 10
click at [287, 421] on icon at bounding box center [290, 423] width 12 height 12
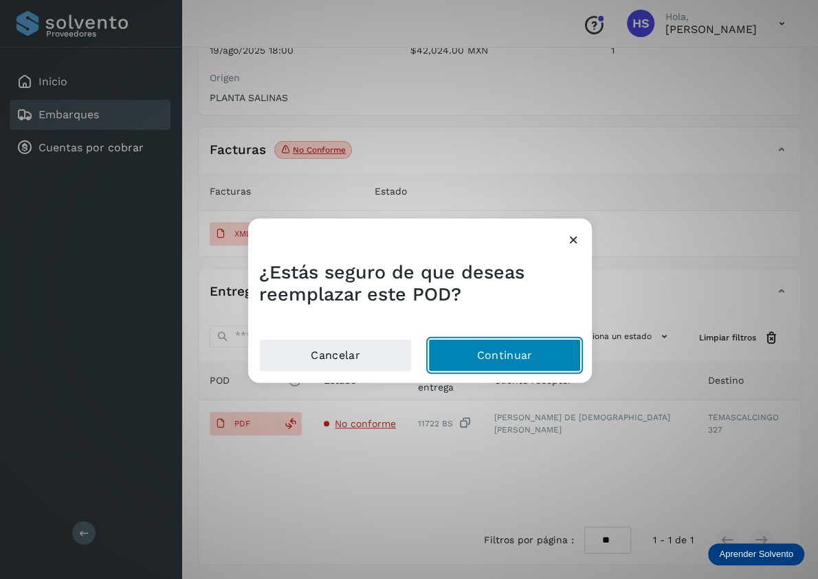
click at [482, 359] on button "Continuar" at bounding box center [504, 354] width 153 height 33
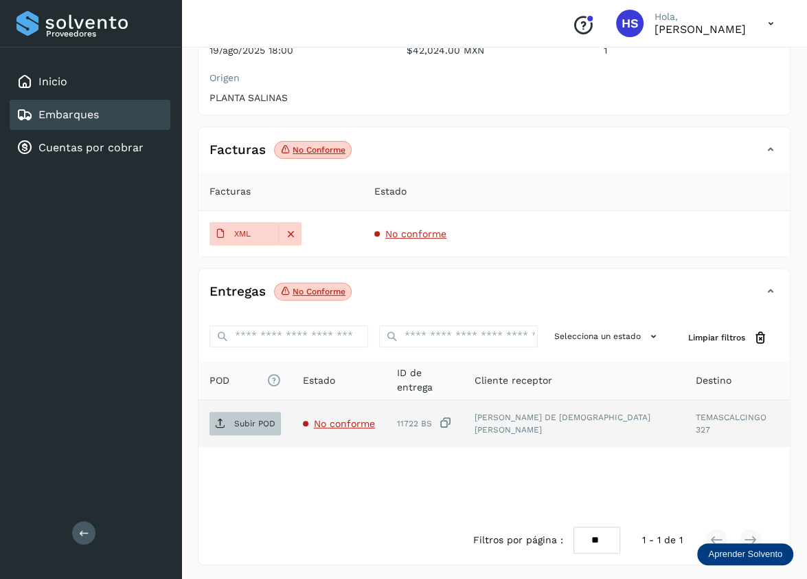
click at [259, 422] on p "Subir POD" at bounding box center [254, 423] width 41 height 10
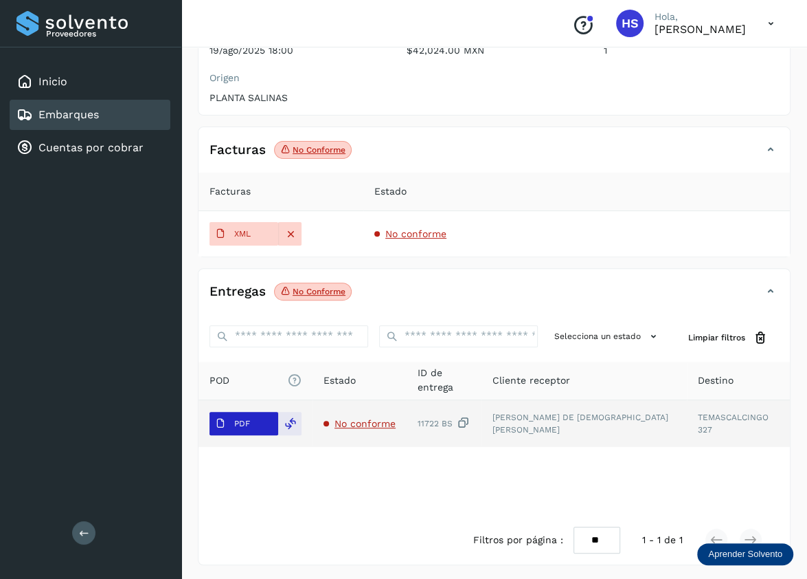
click at [250, 426] on span "PDF" at bounding box center [233, 423] width 46 height 22
click at [284, 420] on icon at bounding box center [290, 423] width 12 height 12
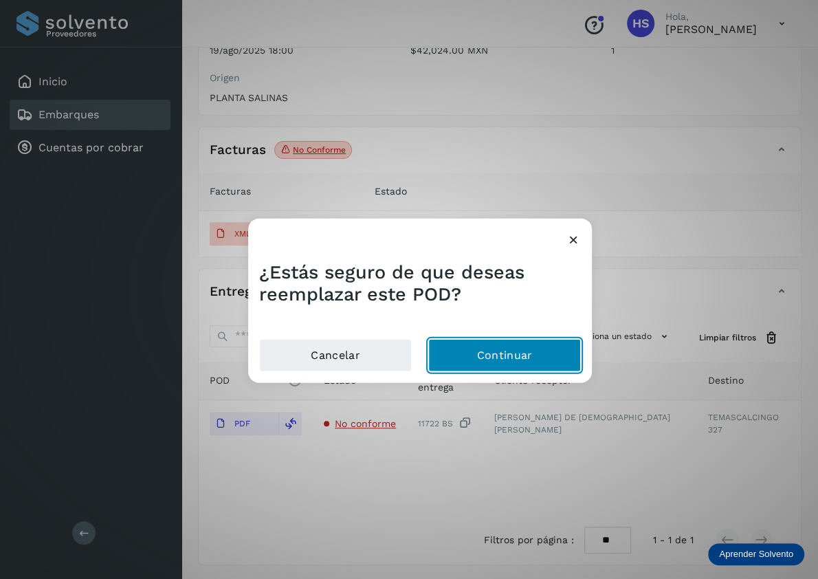
click at [519, 361] on button "Continuar" at bounding box center [504, 354] width 153 height 33
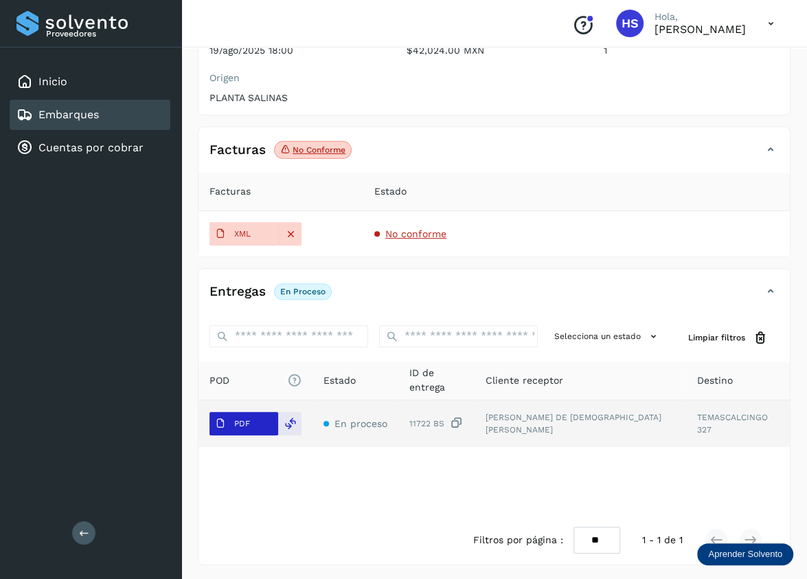
click at [231, 424] on span "PDF" at bounding box center [233, 423] width 46 height 22
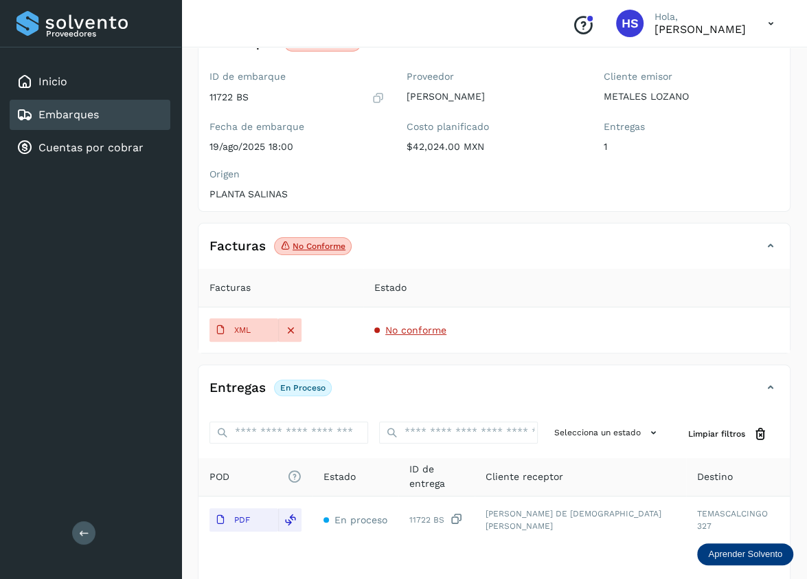
scroll to position [137, 0]
